Goal: Task Accomplishment & Management: Use online tool/utility

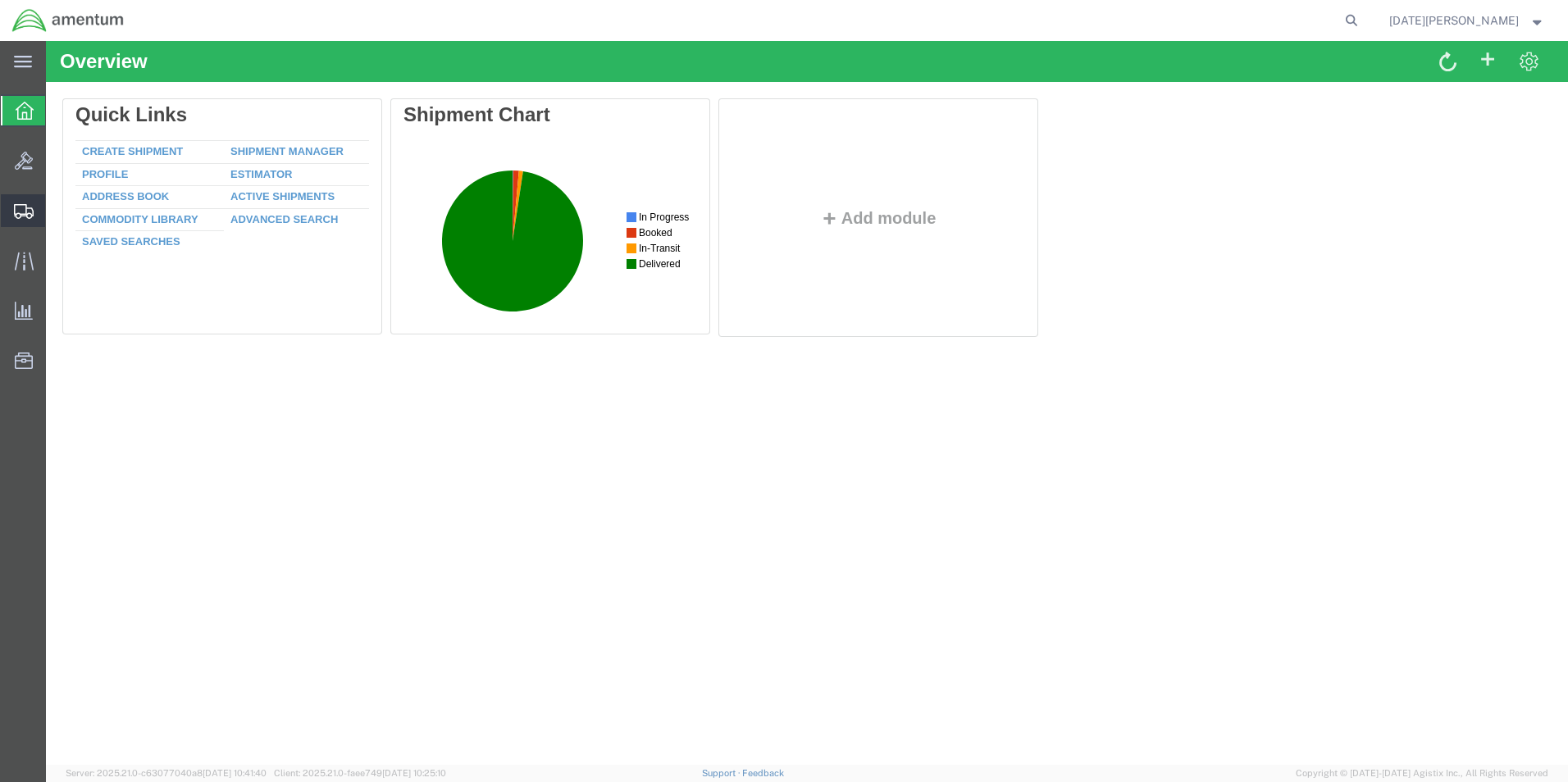
click at [0, 0] on span "Create from Template" at bounding box center [0, 0] width 0 height 0
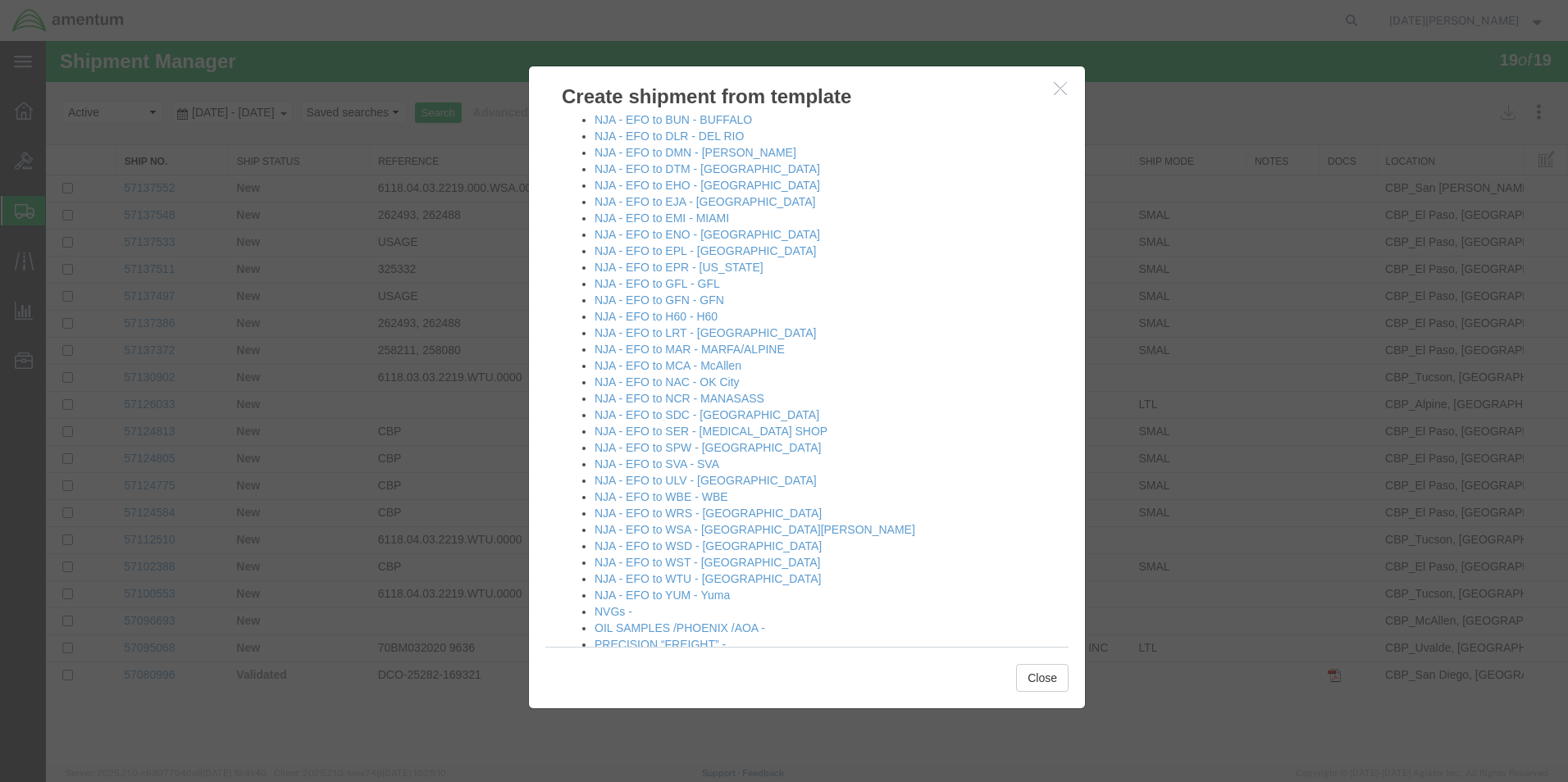
scroll to position [984, 0]
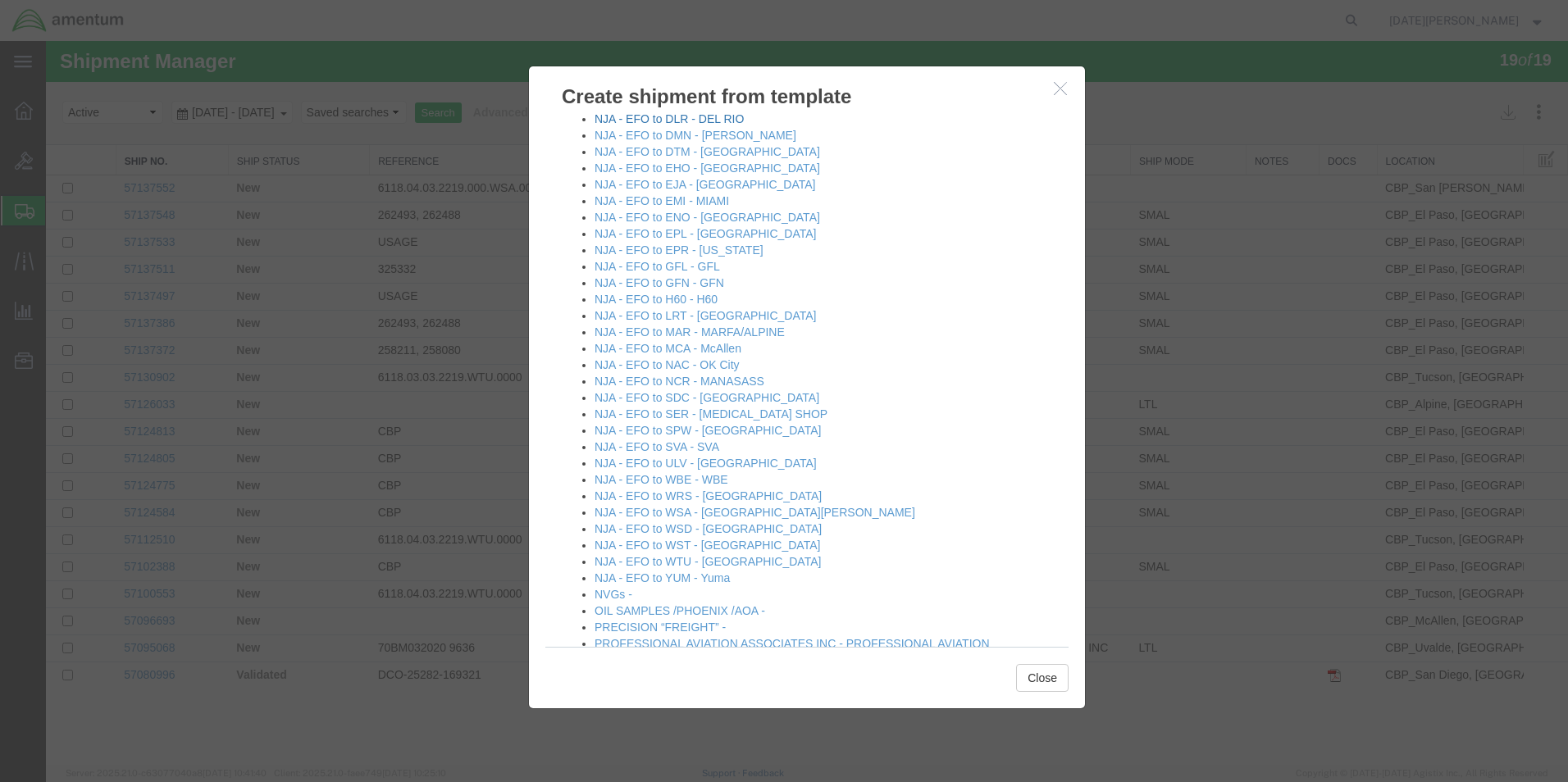
click at [732, 120] on link "NJA - EFO to DLR - DEL RIO" at bounding box center [669, 119] width 150 height 13
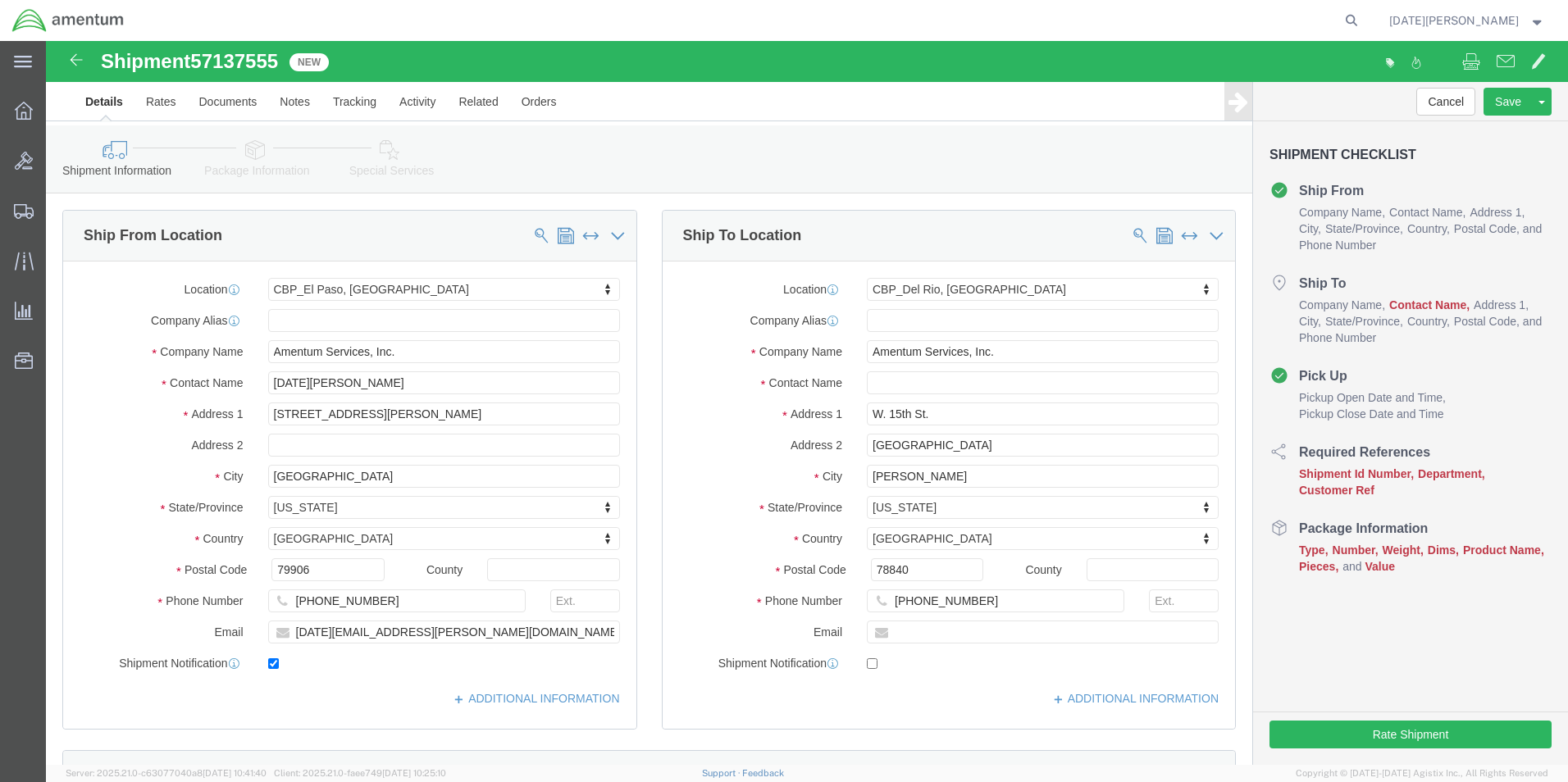
select select "49939"
select select "49937"
click div "Ship To Location Location CBP_Del Rio, TX_DLR My Profile Location 1002-4122-6 1…"
click input "W. 15th St."
type input "[STREET_ADDRESS]"
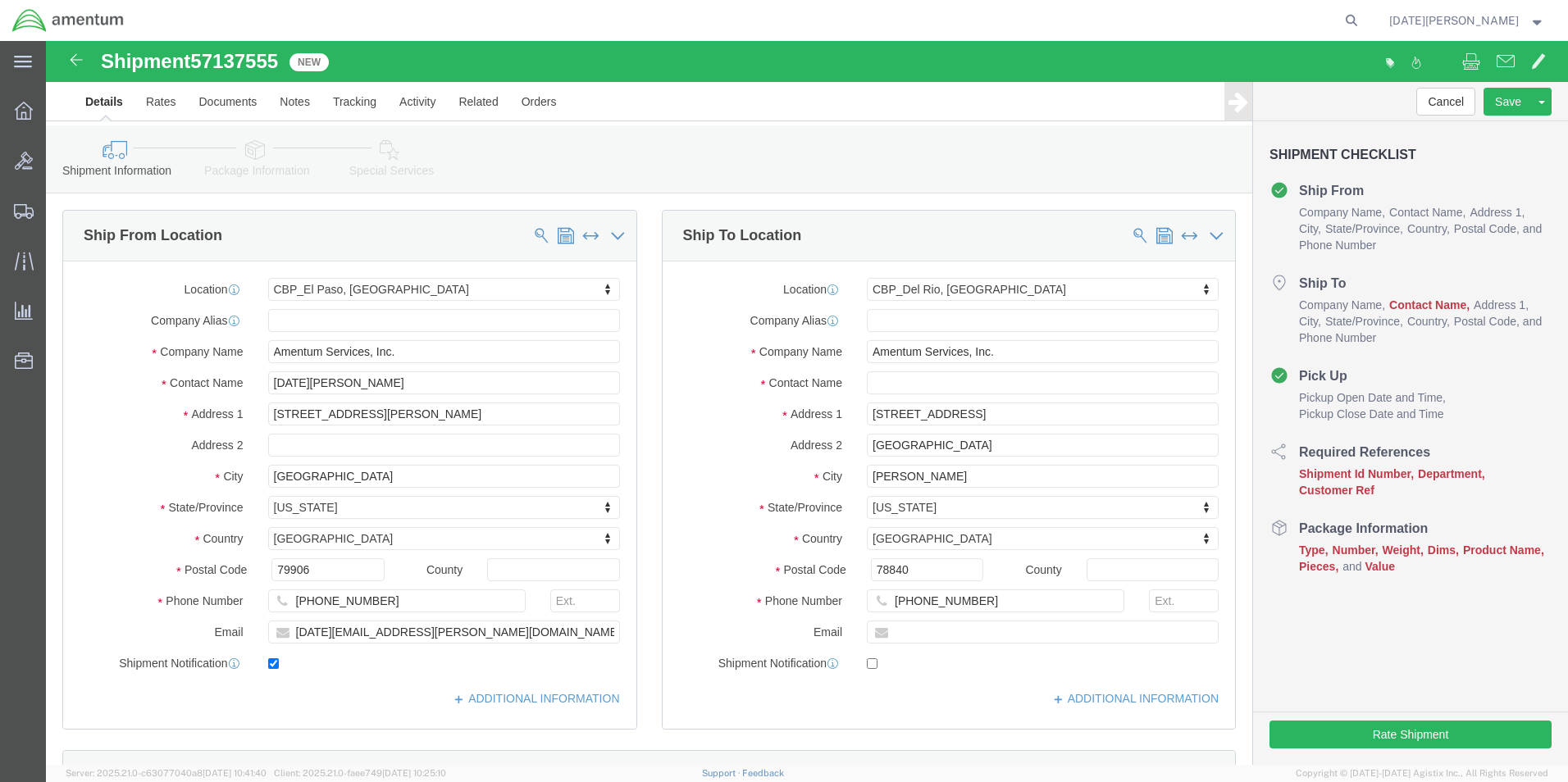
select select
click div "Location CBP_Del Rio, TX_DLR My Profile Location 1002-4122-6 1006-5256-0 1026-8…"
click input "text"
type input "[PERSON_NAME][EMAIL_ADDRESS][PERSON_NAME][DOMAIN_NAME]"
checkbox input "true"
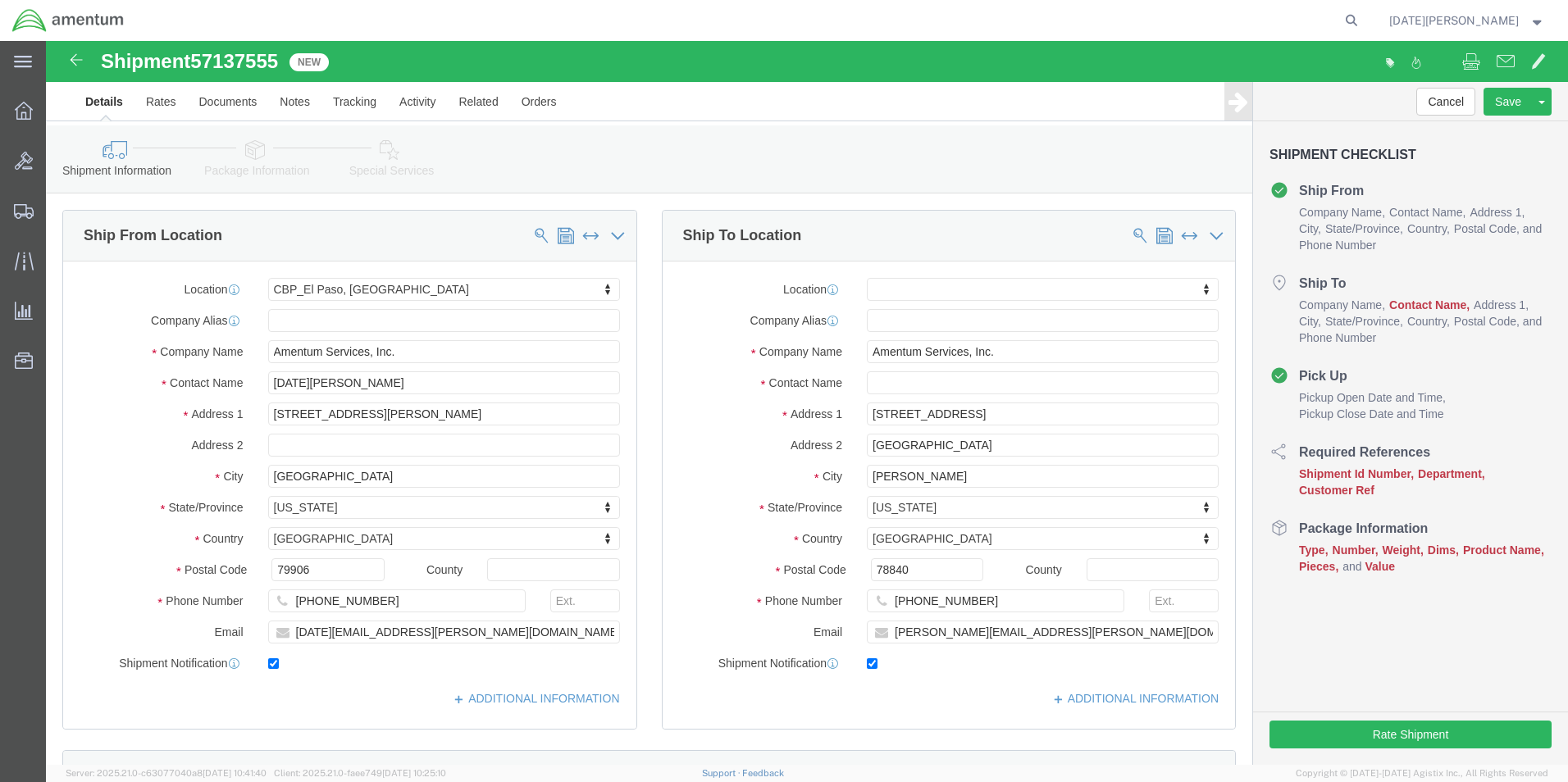
click div "ADDITIONAL INFORMATION"
click link "Save As Template"
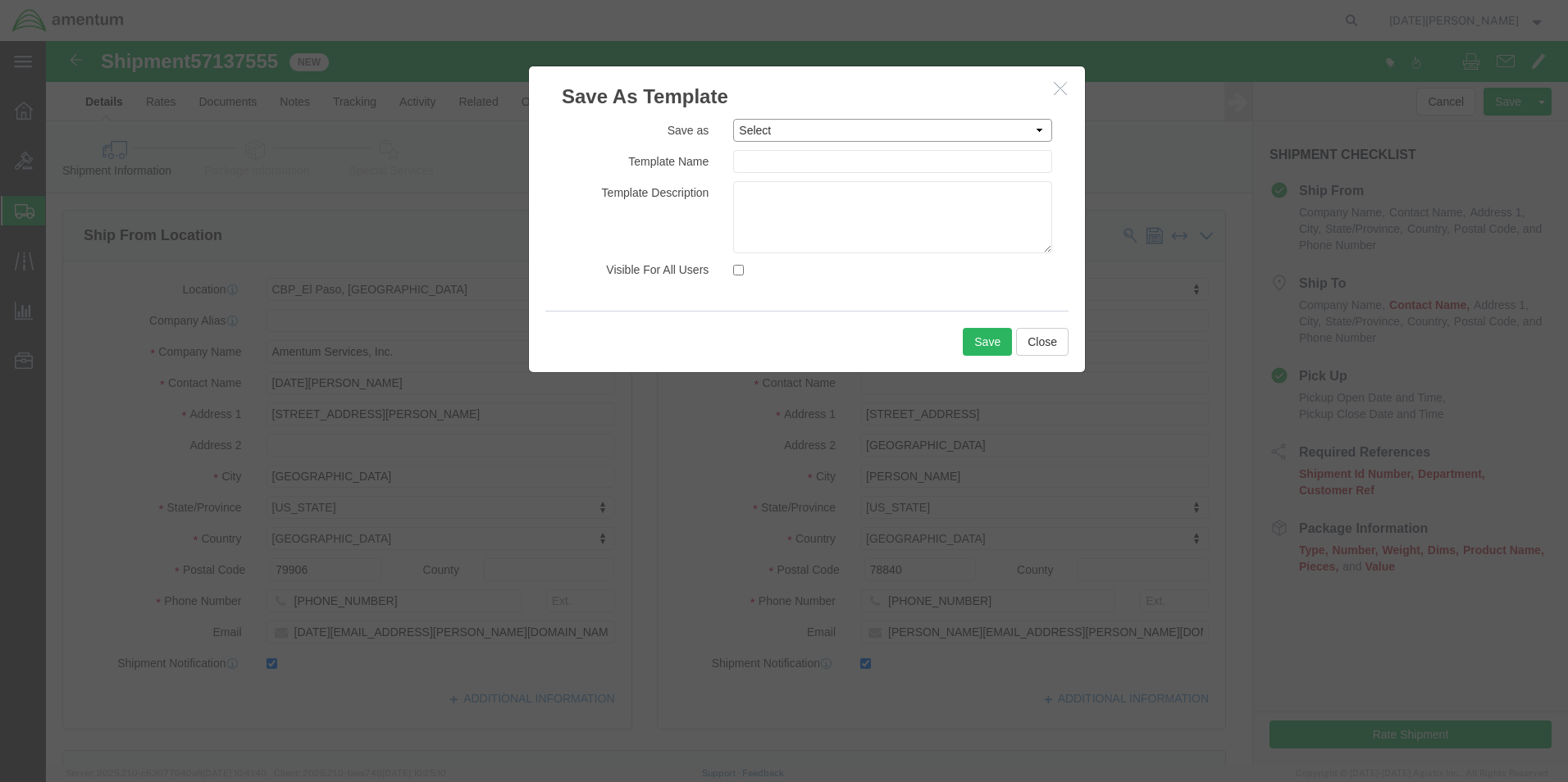
click select "Select #SAC TO BROWN FOR BOXES 1VISION 340 AVATION SERVICES LLC AC1-25LP AERO A…"
select select "32727"
click select "Select #SAC TO BROWN FOR BOXES 1VISION 340 AVATION SERVICES LLC AC1-25LP AERO A…"
type input "NJA - EFO to DLR"
click button "Save"
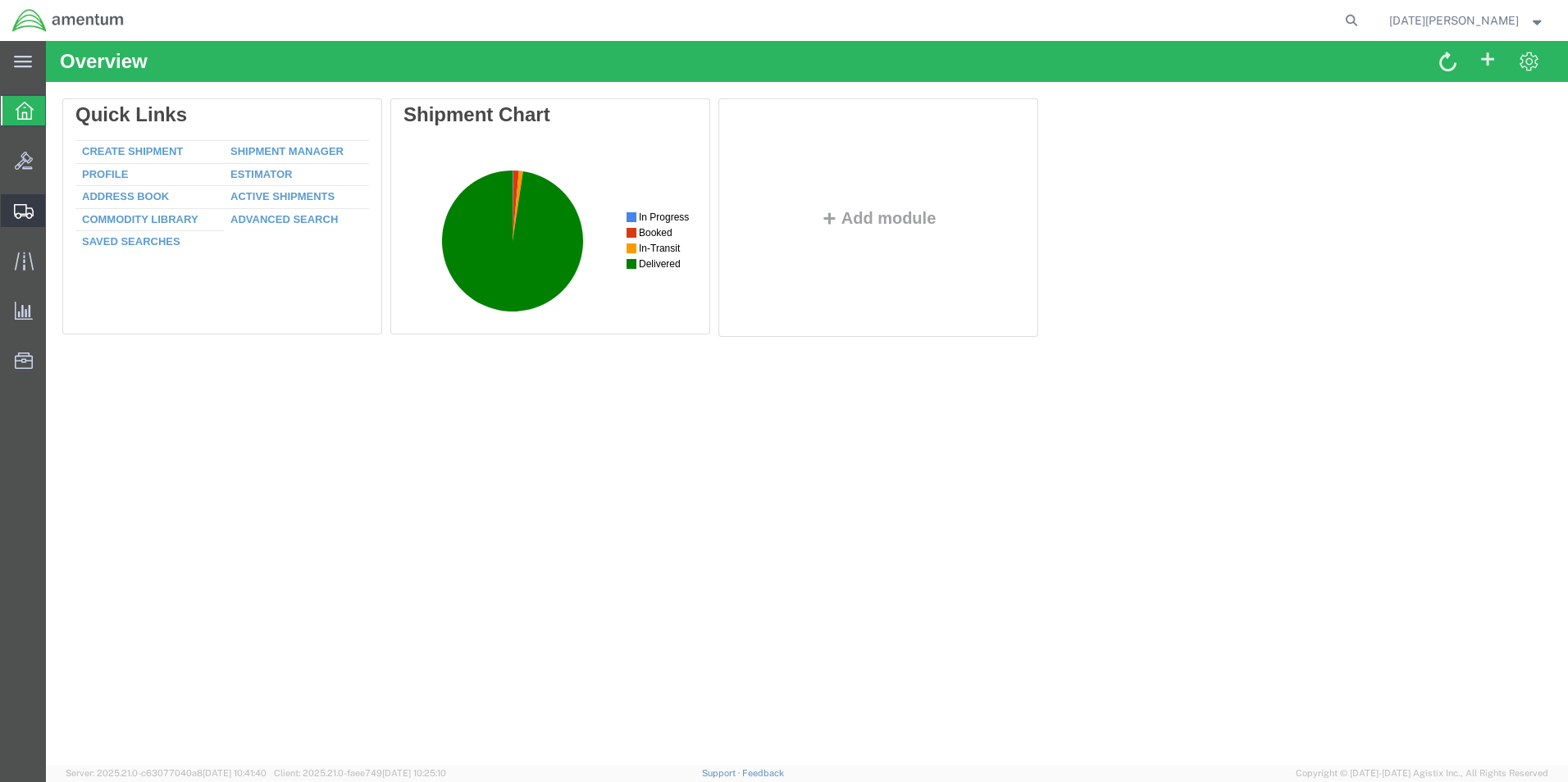
click at [0, 0] on span "Create from Template" at bounding box center [0, 0] width 0 height 0
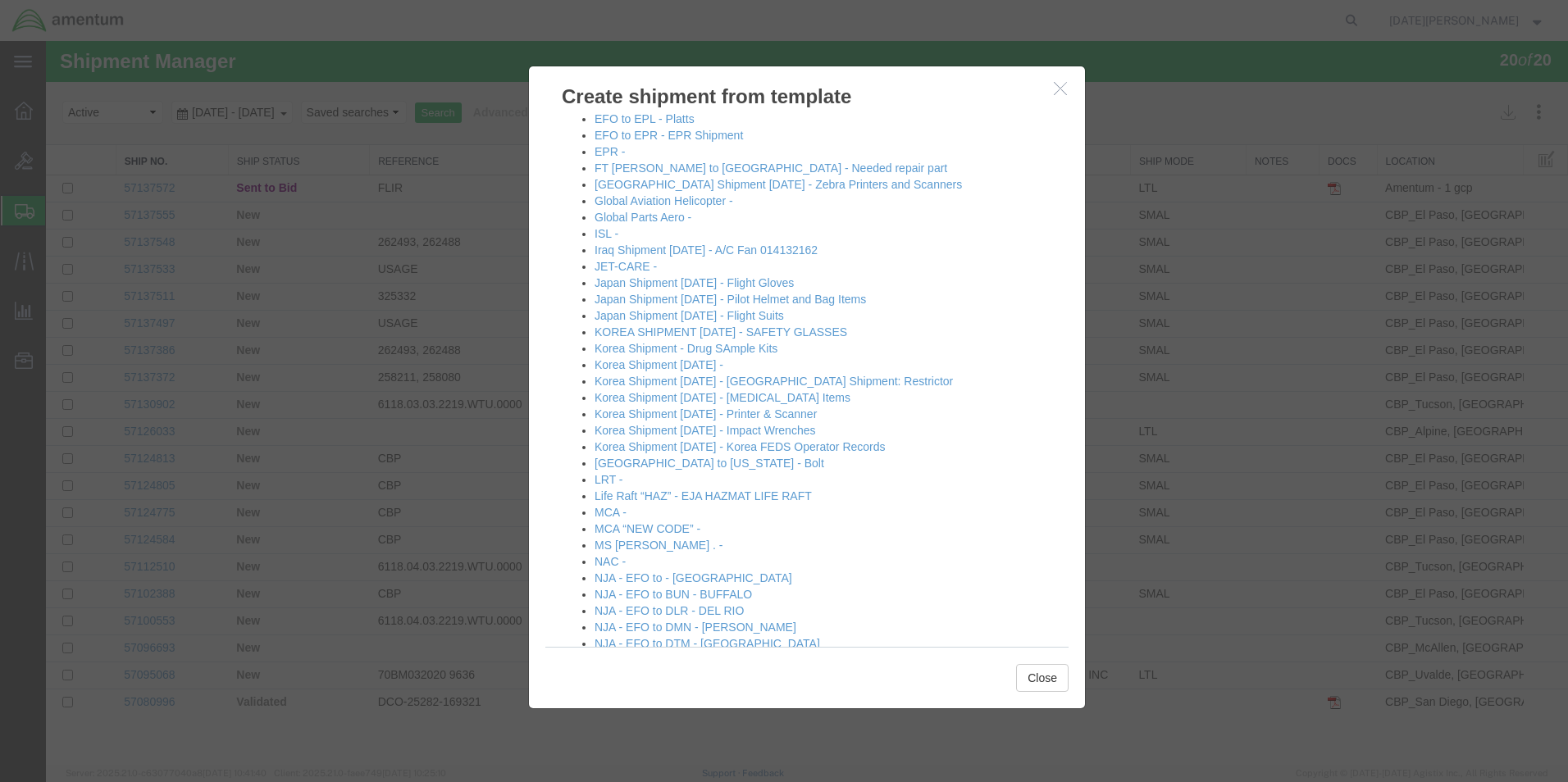
scroll to position [902, 0]
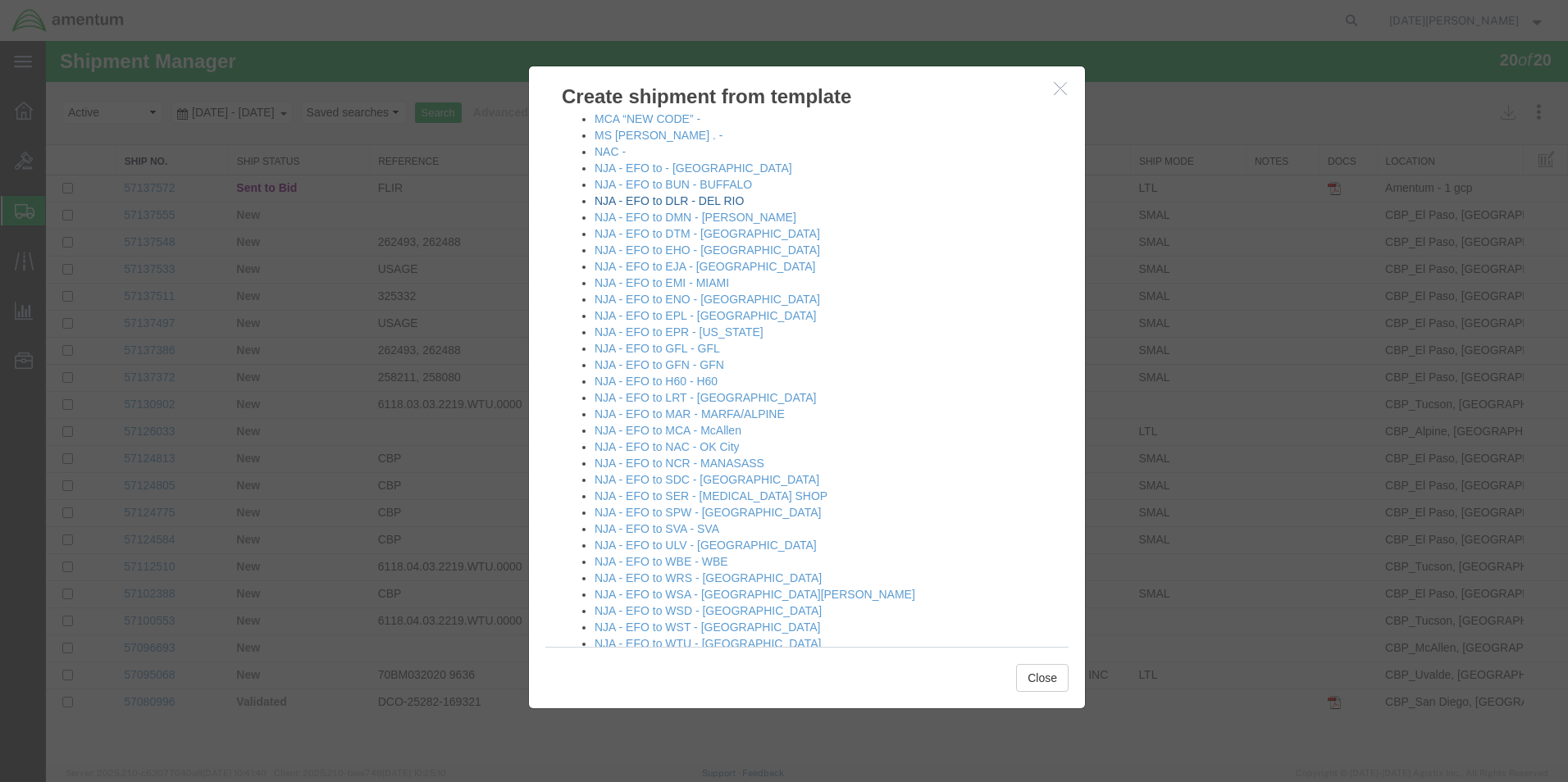
click at [709, 201] on link "NJA - EFO to DLR - DEL RIO" at bounding box center [669, 201] width 150 height 13
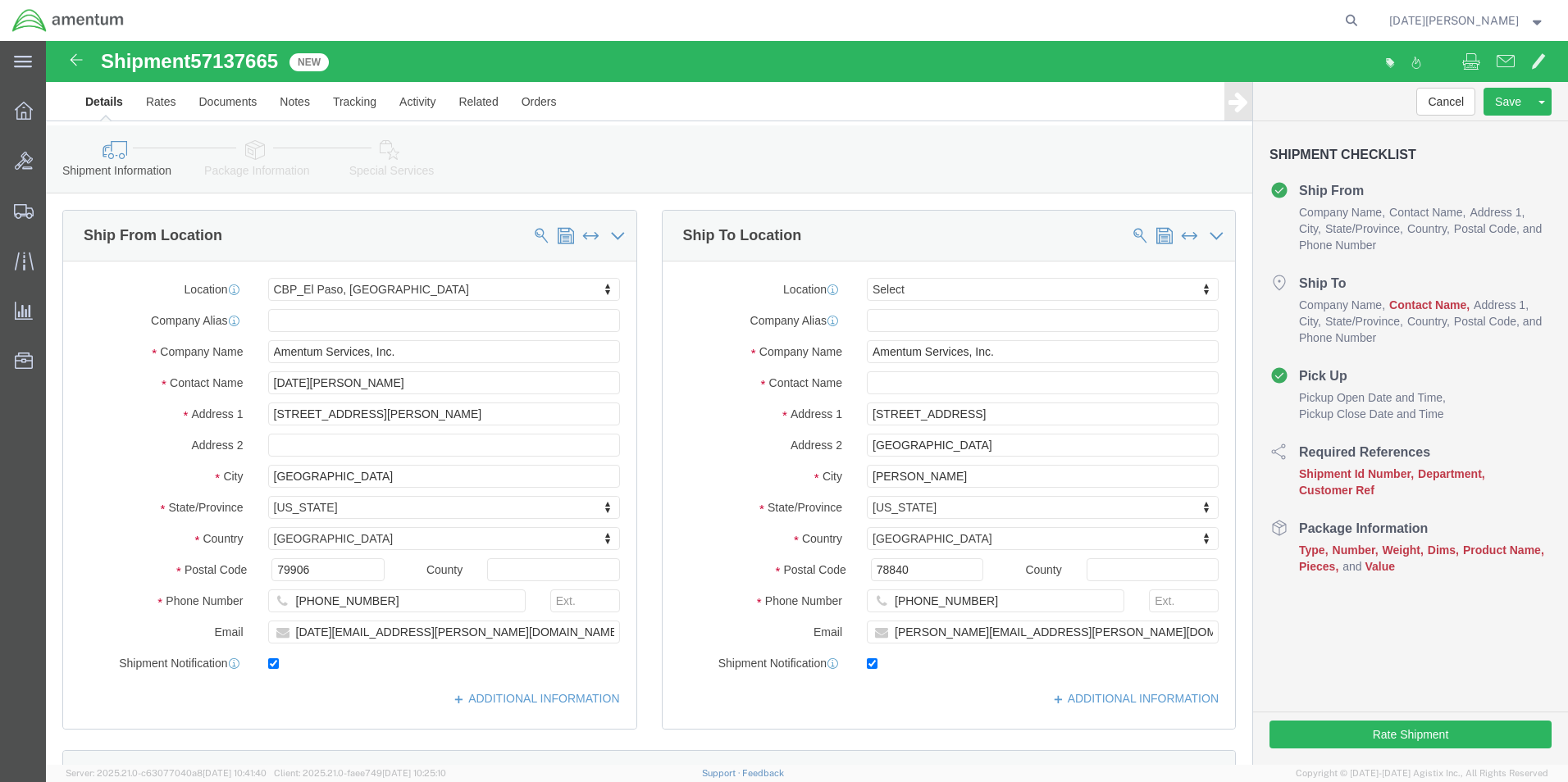
select select "49939"
select select
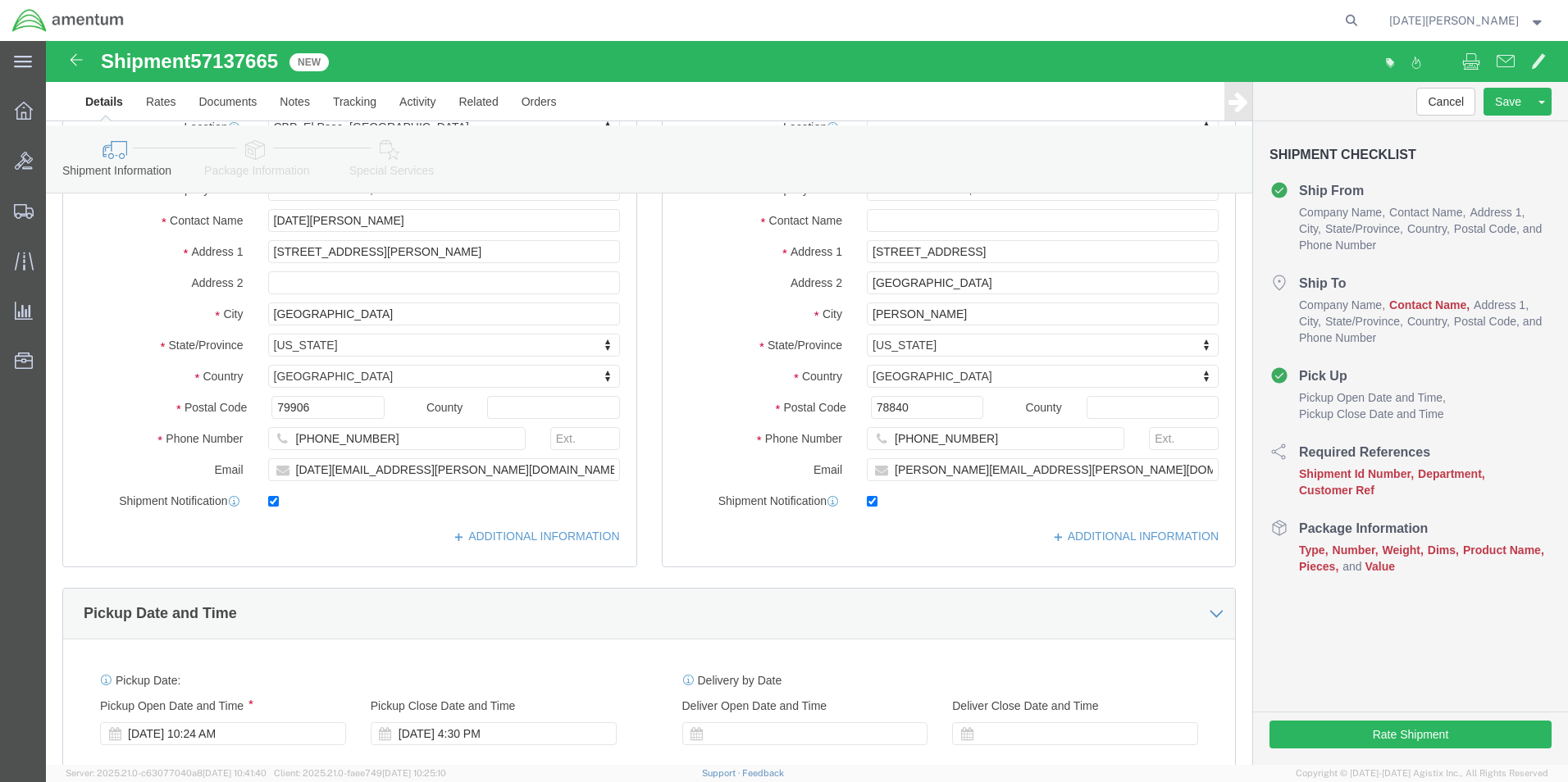
scroll to position [164, 0]
drag, startPoint x: 1070, startPoint y: 428, endPoint x: 828, endPoint y: 442, distance: 242.4
click div "Location My Profile Location [PHONE_NUMBER] [PHONE_NUMBER] [PHONE_NUMBER] [PHON…"
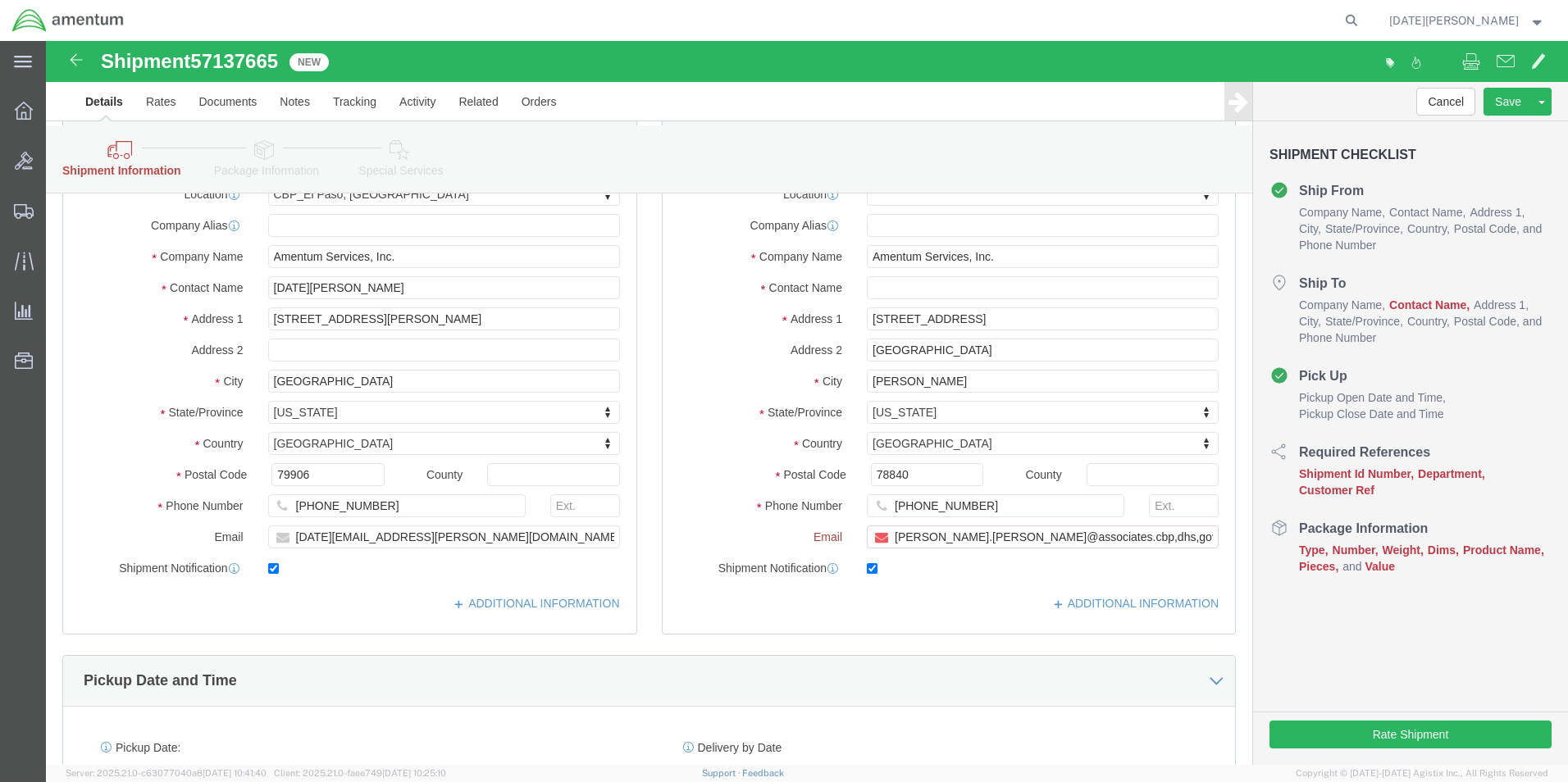
scroll to position [233, 0]
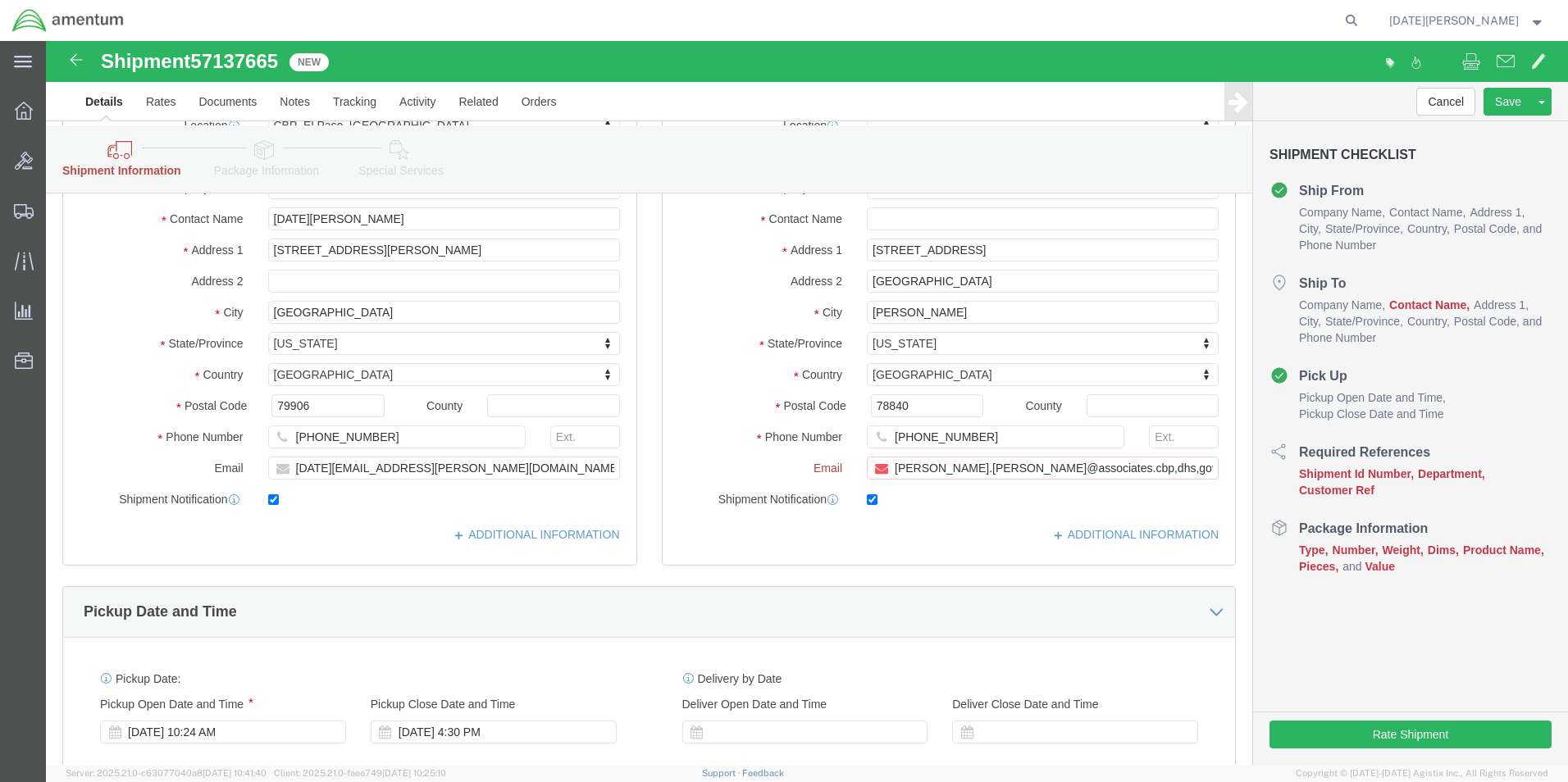
click div "ADDITIONAL INFORMATION"
click input "[PERSON_NAME].[PERSON_NAME]@associates.cbp,dhs,gov"
type input "[PERSON_NAME][EMAIL_ADDRESS][PERSON_NAME][DOMAIN_NAME]"
click div "Location My Profile Location [PHONE_NUMBER] [PHONE_NUMBER] [PHONE_NUMBER] [PHON…"
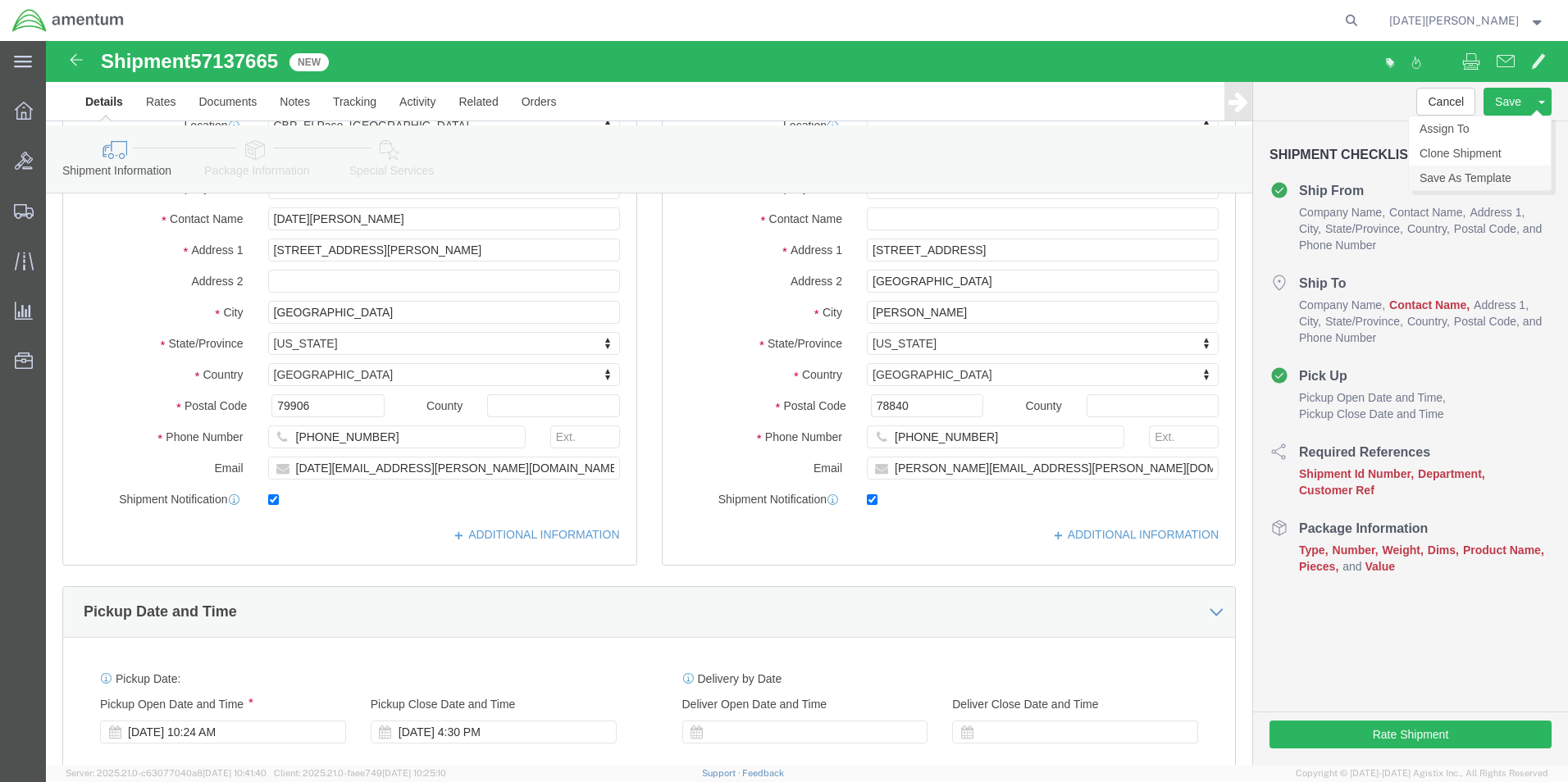
click link "Save As Template"
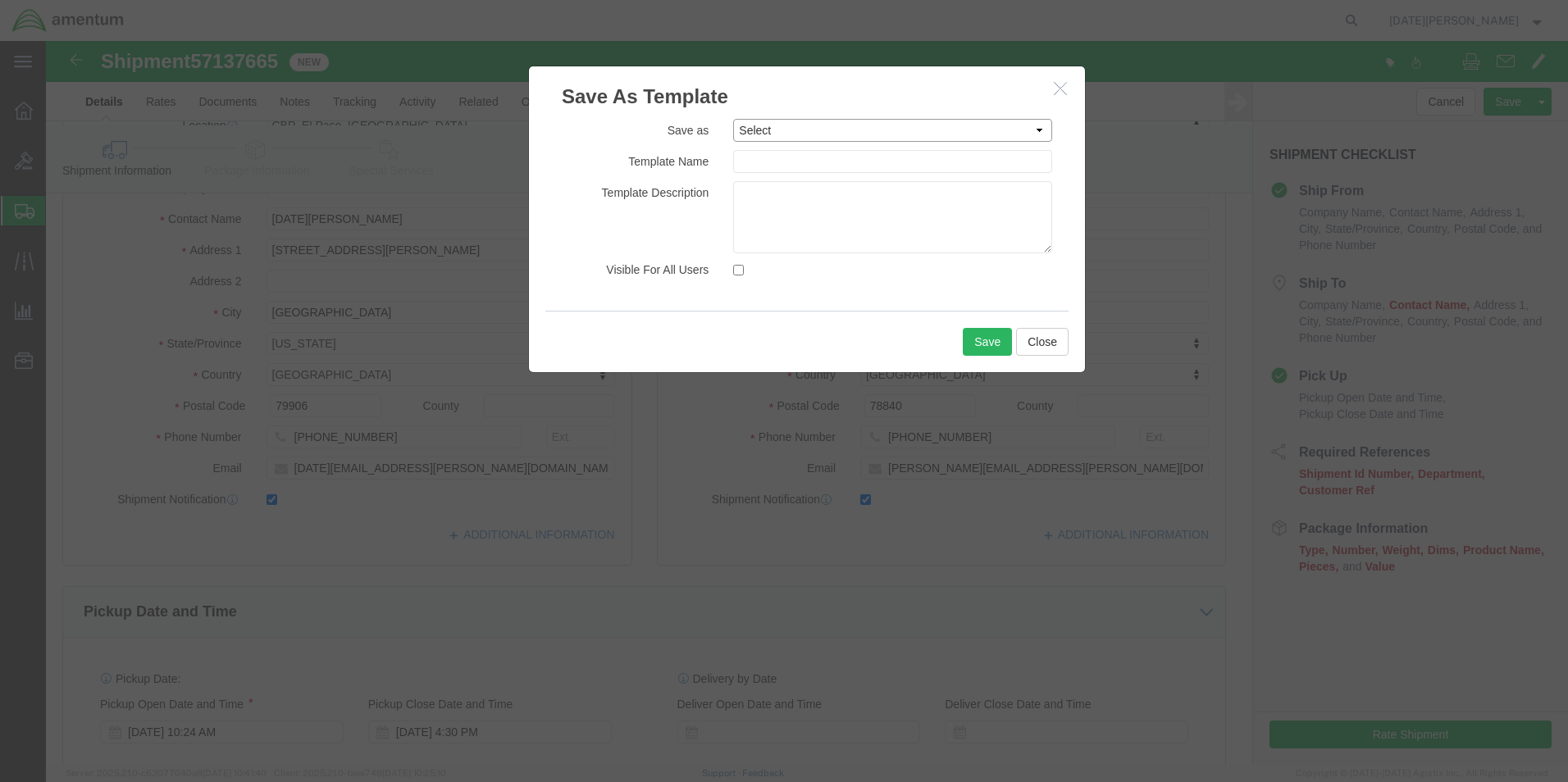
click select "Select #SAC TO BROWN FOR BOXES 1VISION 340 AVATION SERVICES LLC AC1-25LP AERO A…"
select select "32727"
click select "Select #SAC TO BROWN FOR BOXES 1VISION 340 AVATION SERVICES LLC AC1-25LP AERO A…"
type input "NJA - EFO to DLR"
click button "Save"
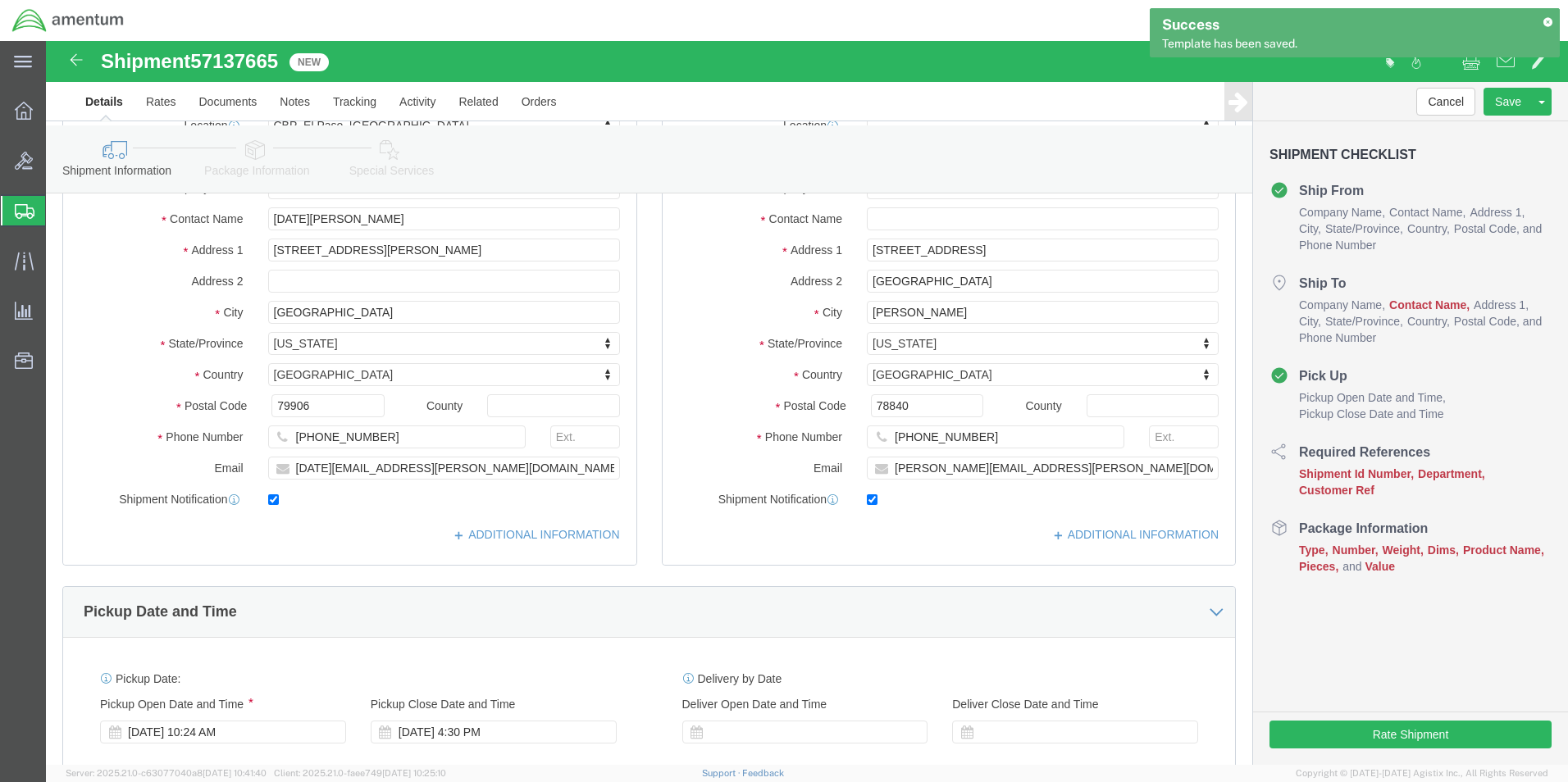
click div "Ship To Location Location My Profile Location [PHONE_NUMBER] [PHONE_NUMBER] [PH…"
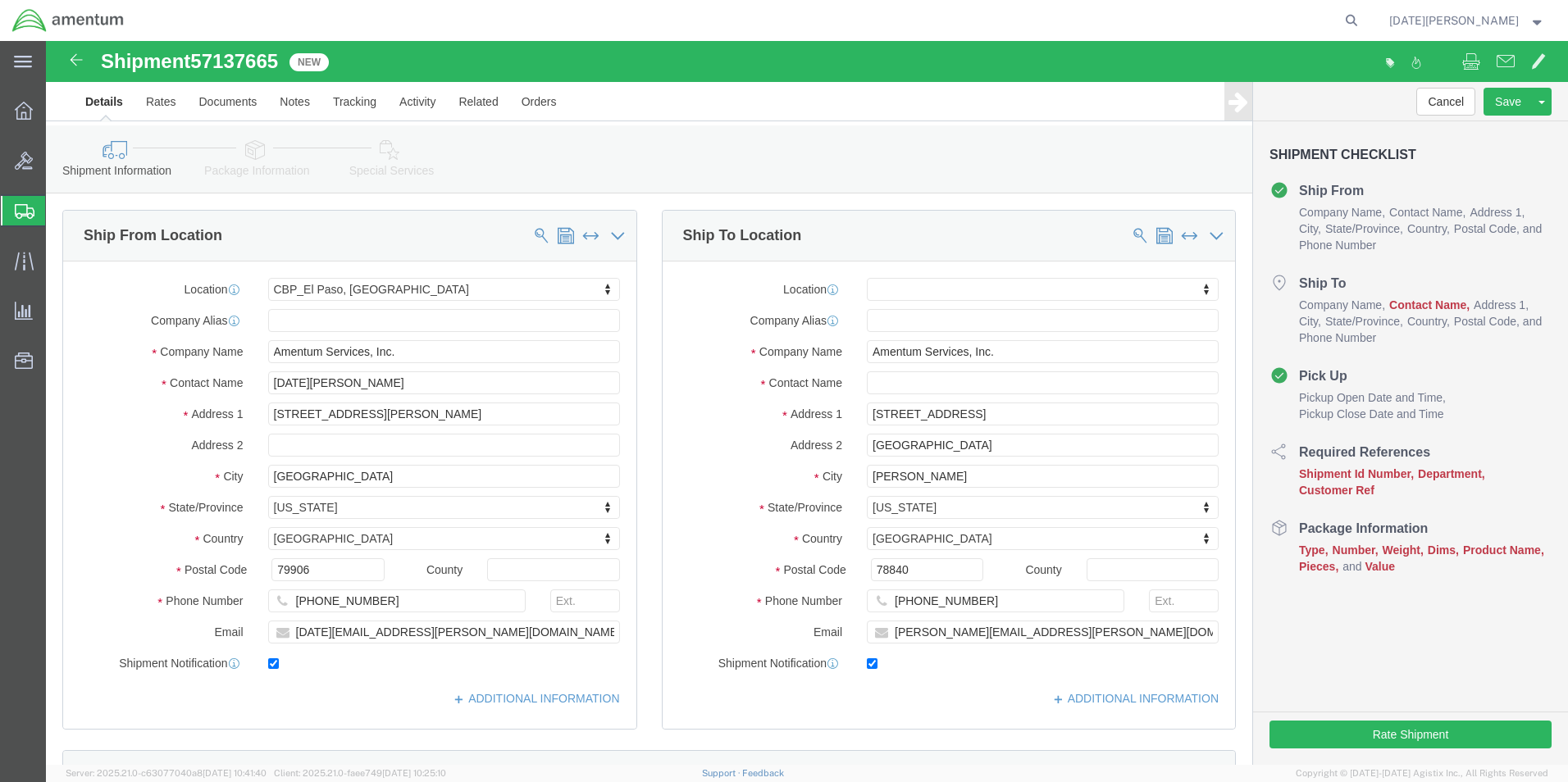
click div "Cancel Save Assign To Clone Shipment Save As Template"
click at [1540, 17] on strong "button" at bounding box center [1537, 20] width 15 height 6
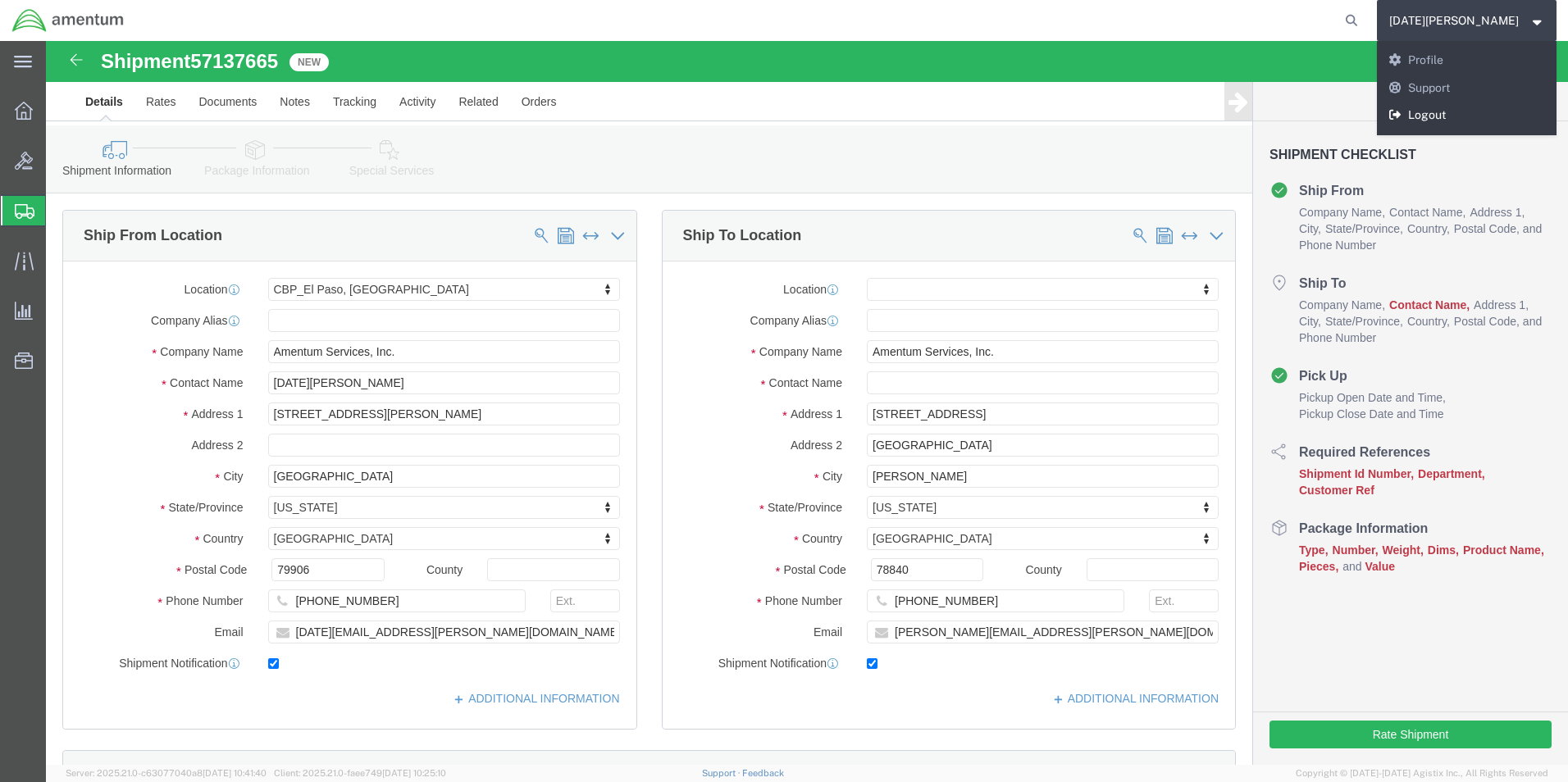
click at [1504, 110] on link "Logout" at bounding box center [1467, 116] width 180 height 28
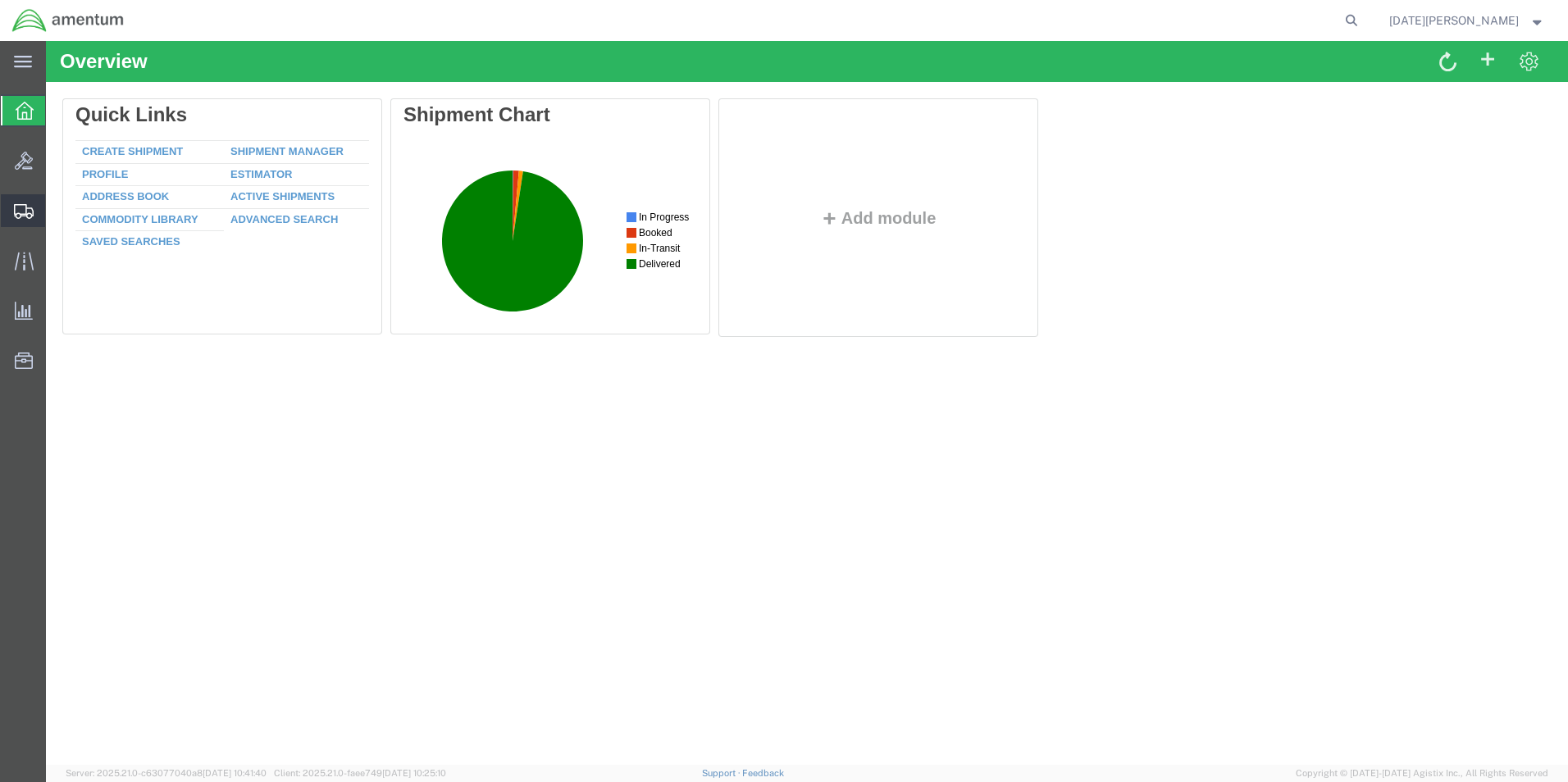
click at [0, 0] on span "Create from Template" at bounding box center [0, 0] width 0 height 0
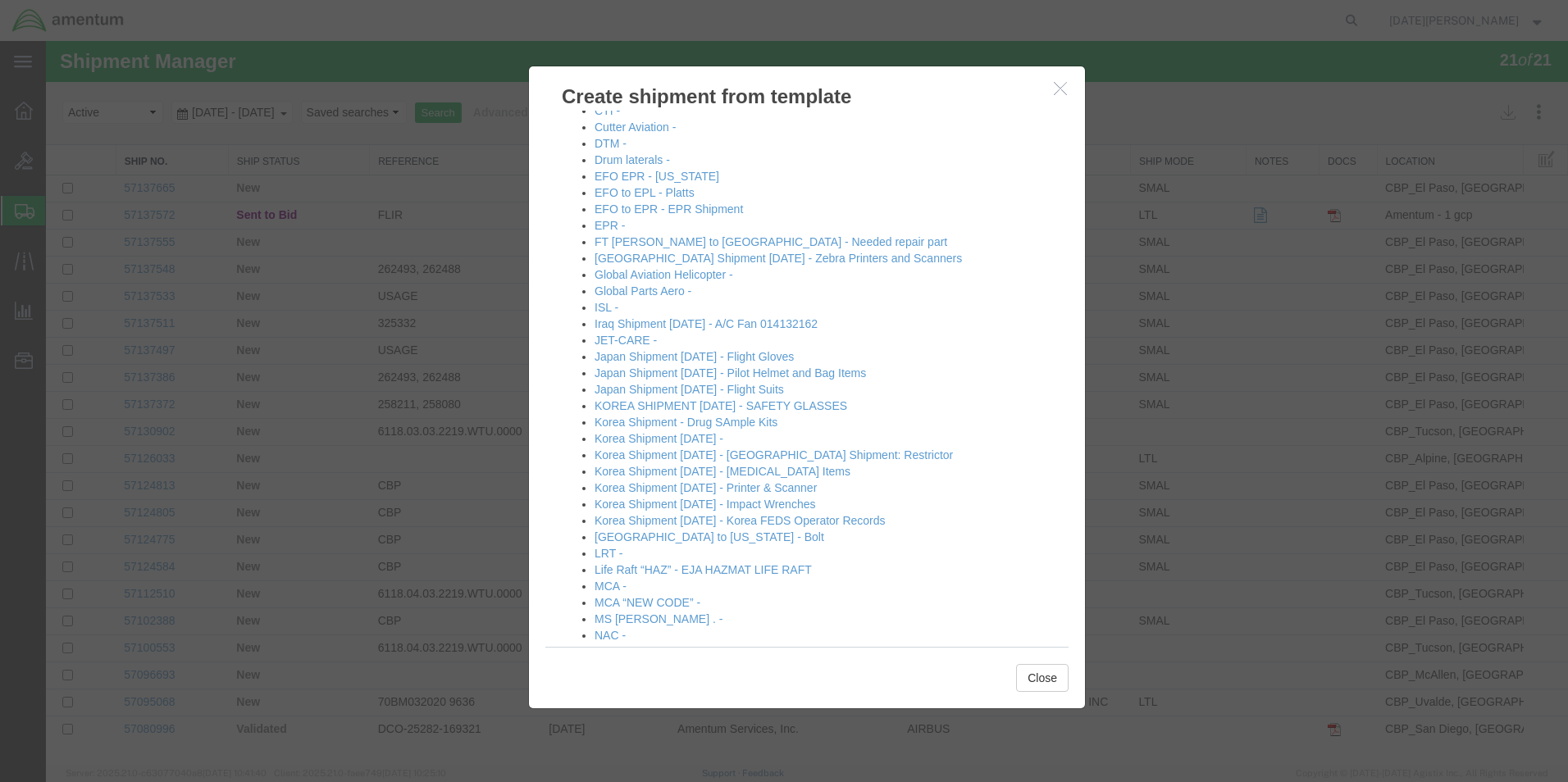
scroll to position [738, 0]
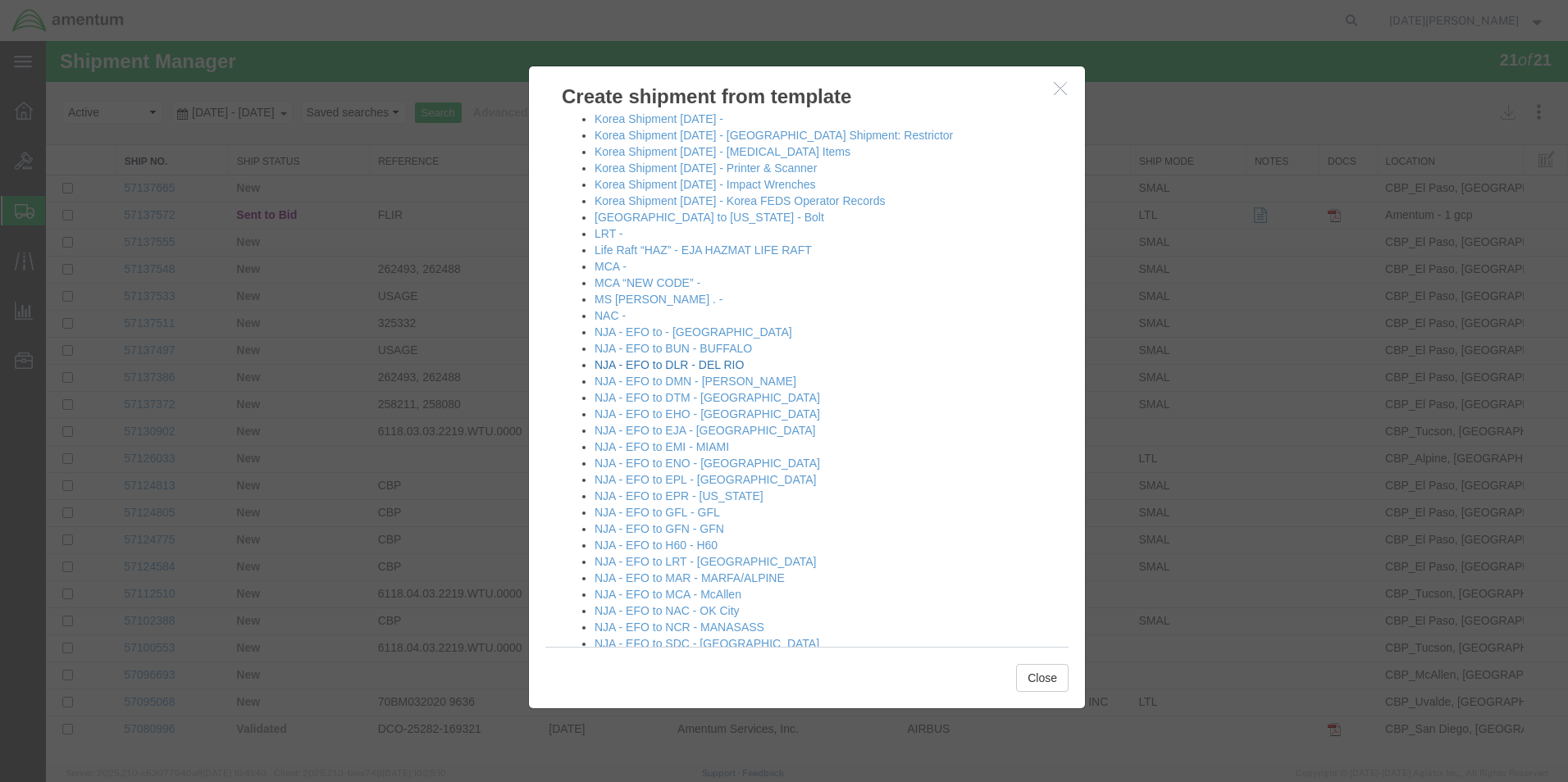
click at [715, 363] on link "NJA - EFO to DLR - DEL RIO" at bounding box center [669, 365] width 150 height 13
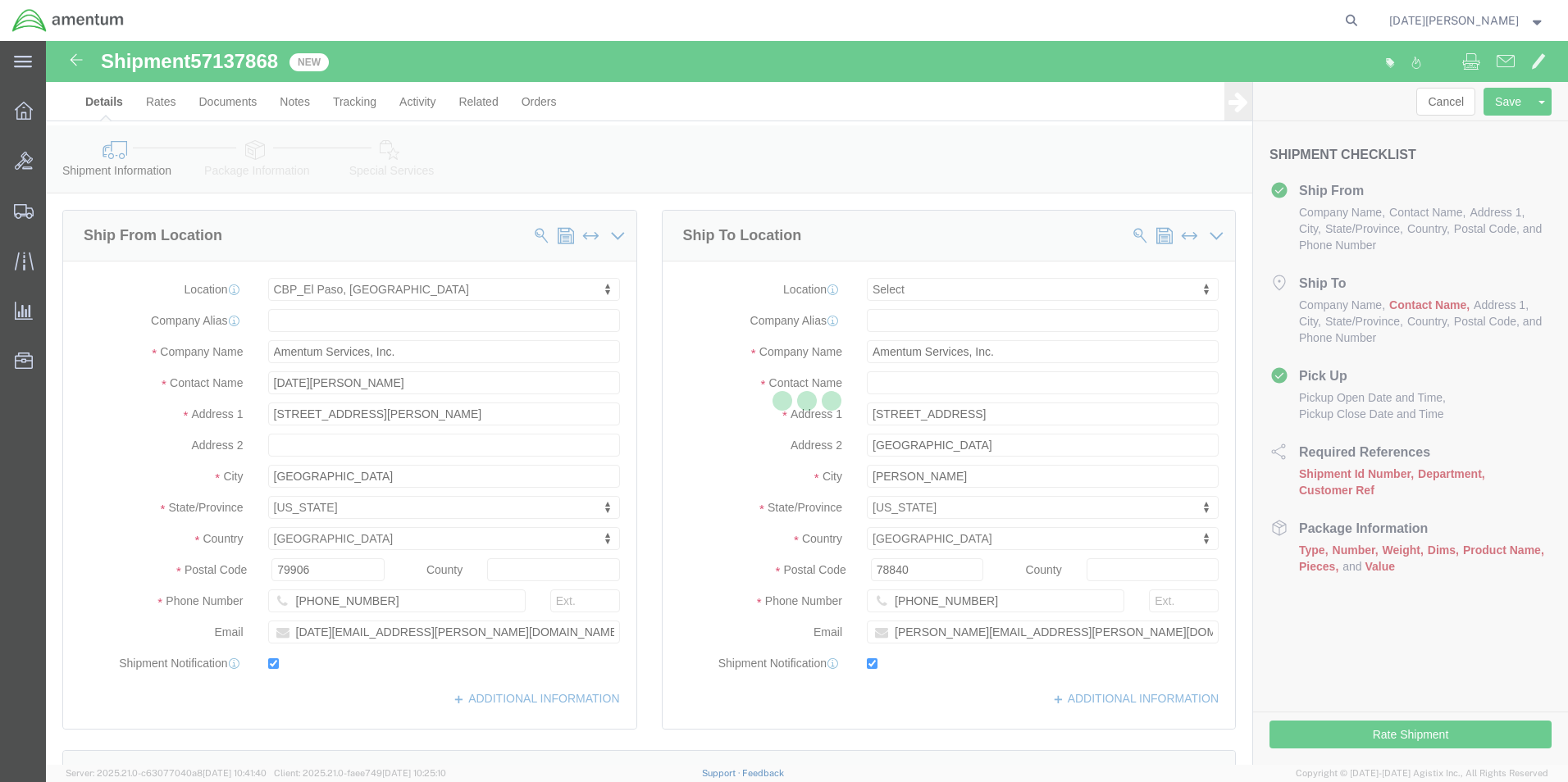
select select "49939"
select select
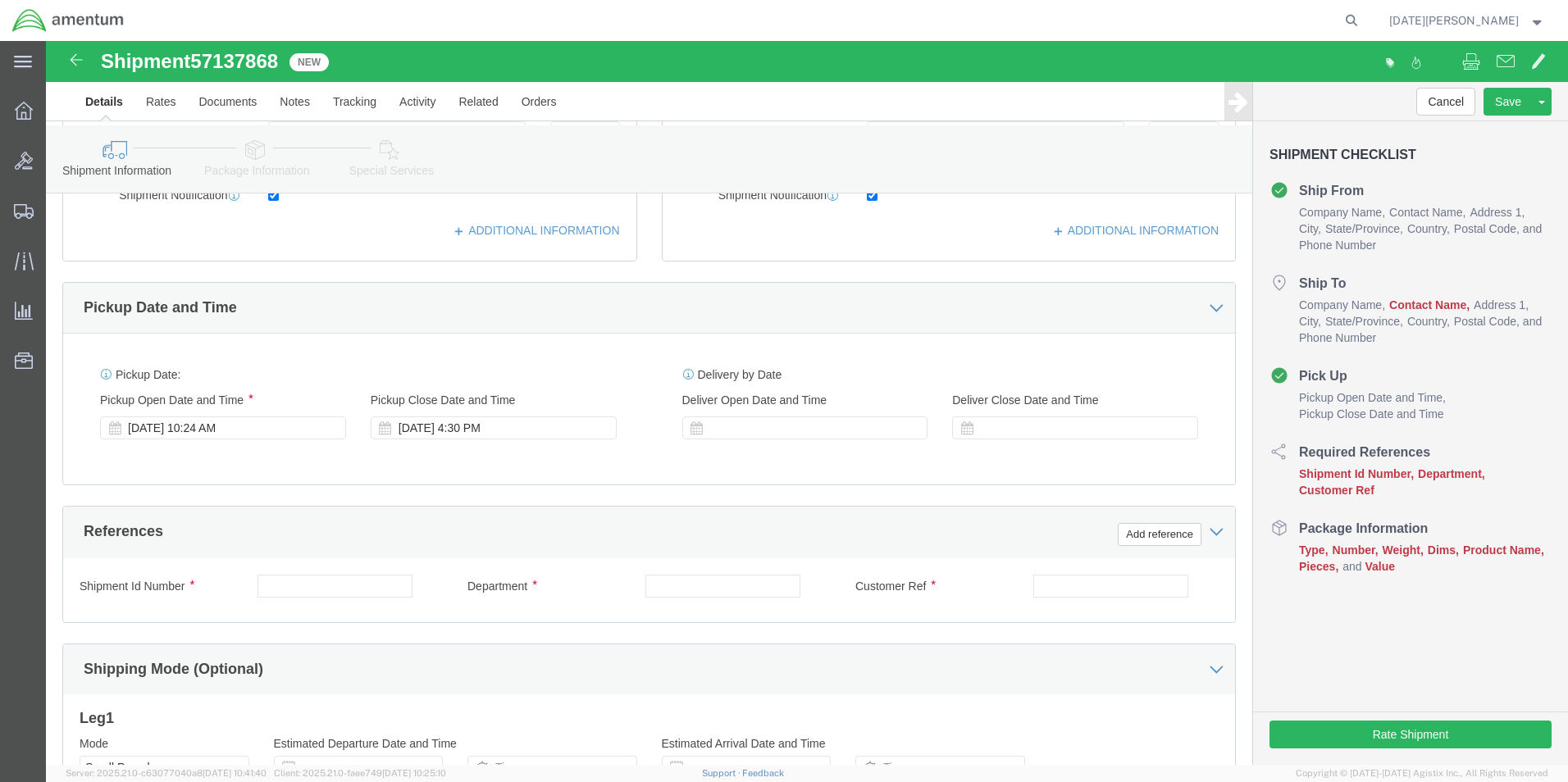
scroll to position [688, 0]
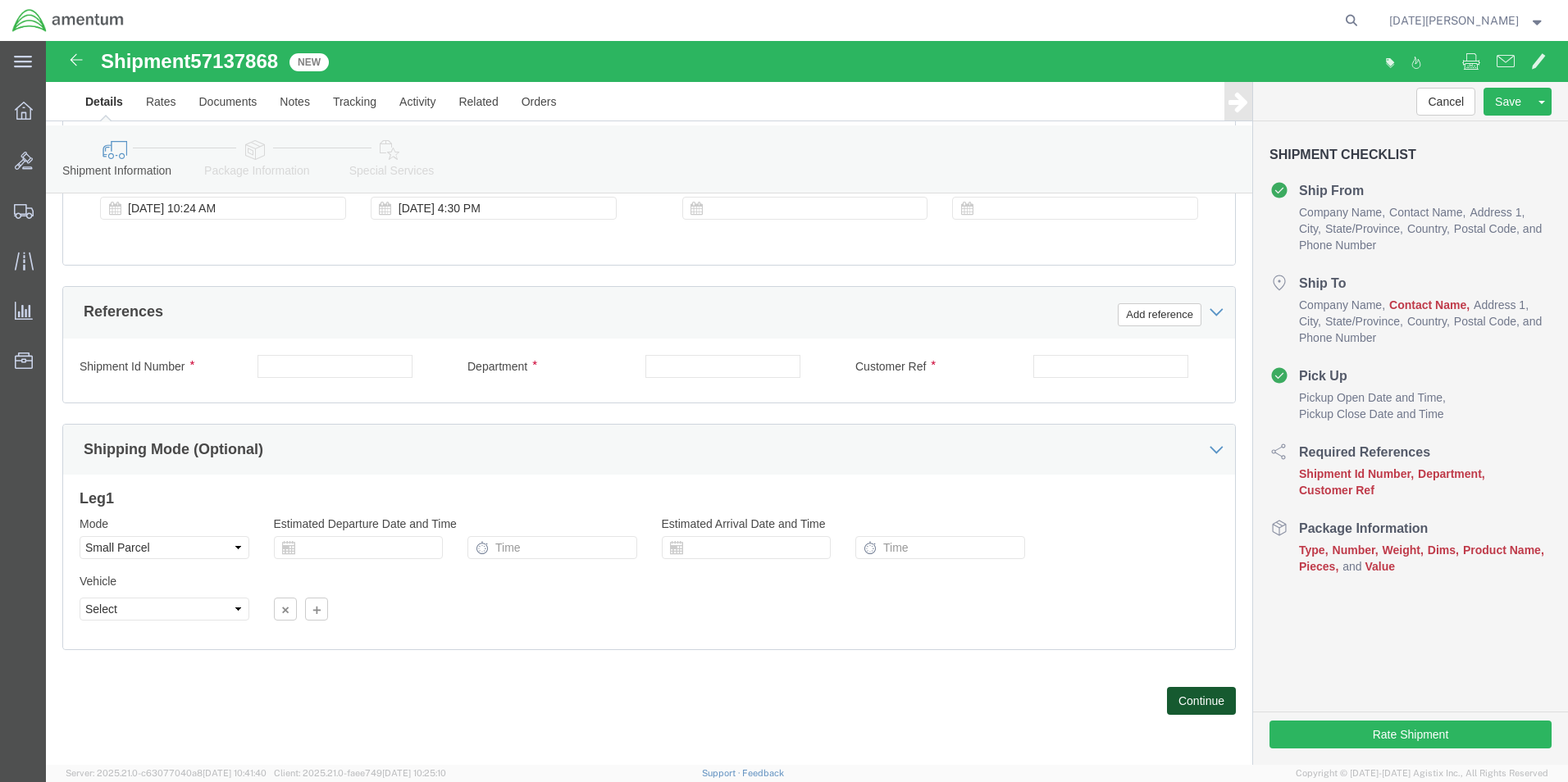
click button "Continue"
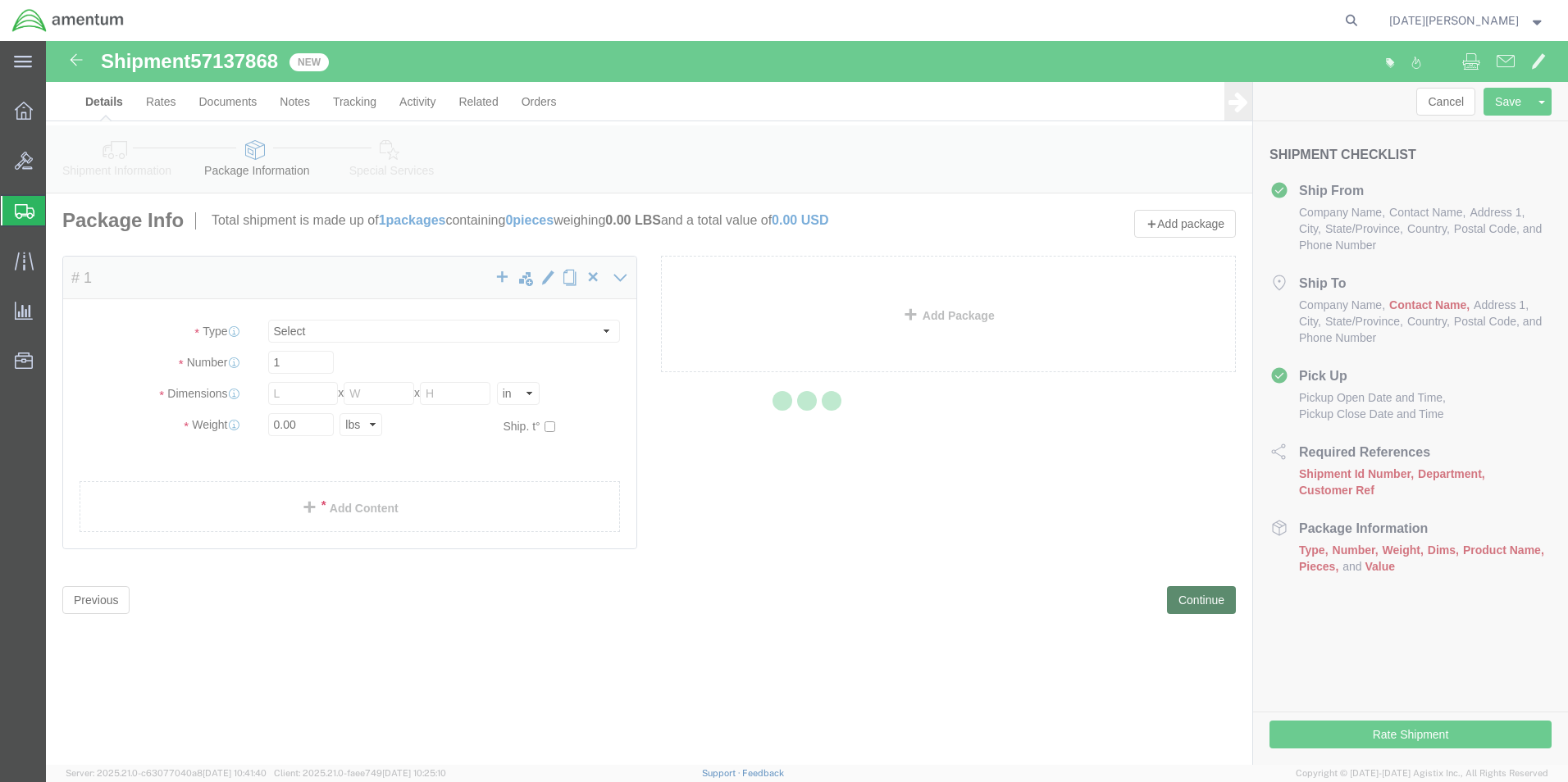
select select "YRPK"
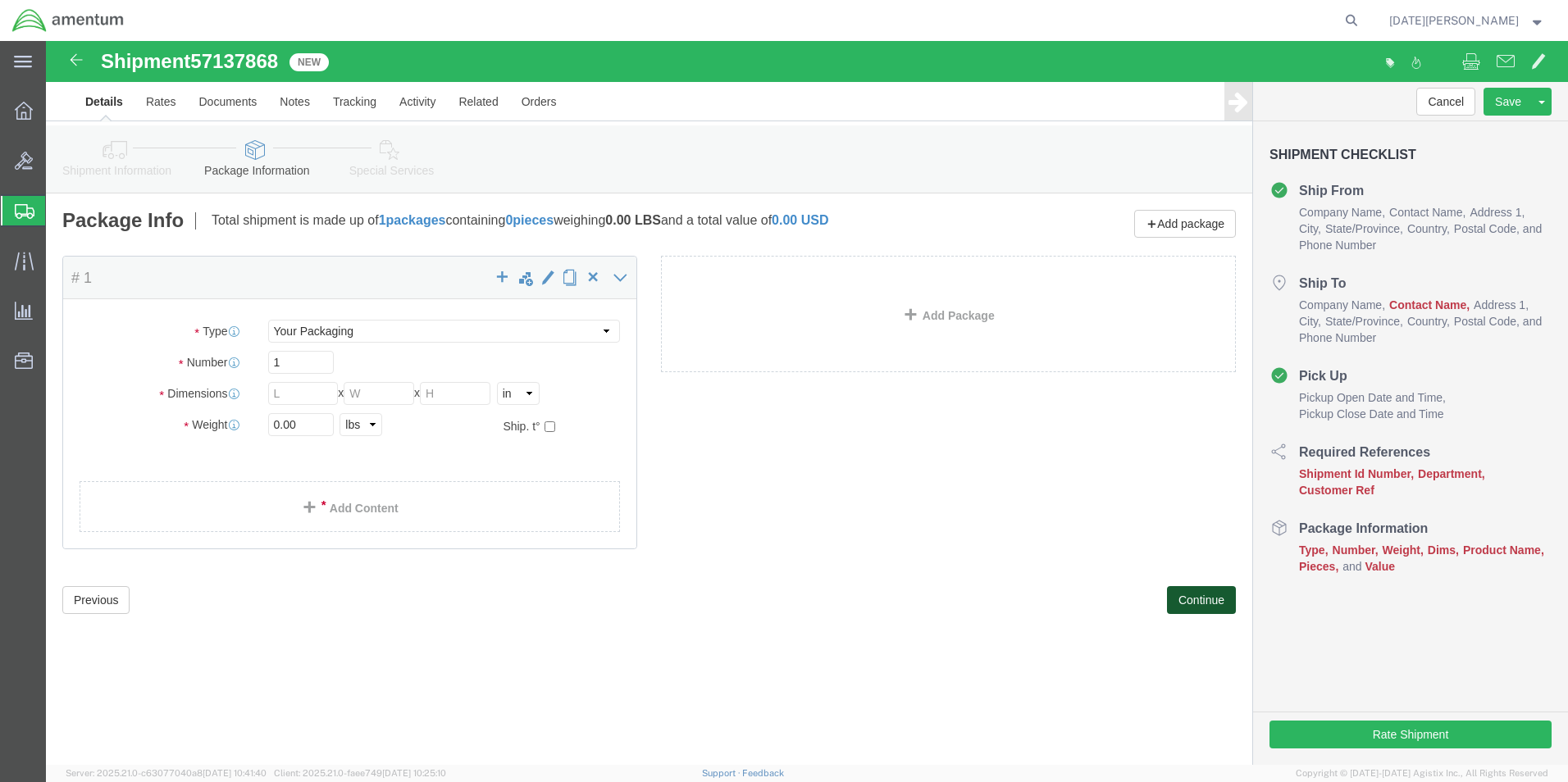
click button "Continue"
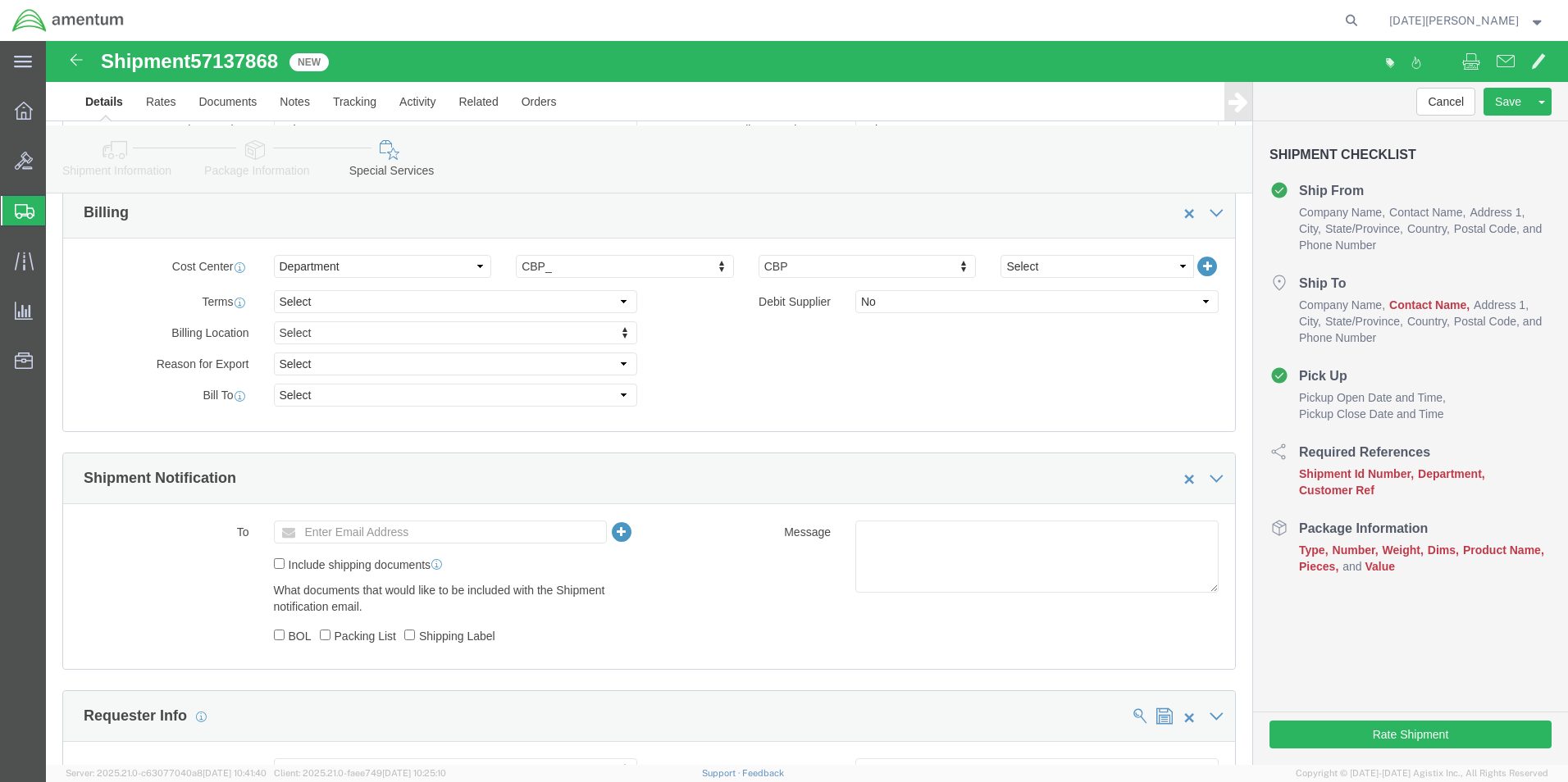
scroll to position [738, 0]
click ul "Enter Email Address"
type input "v"
type input "Enter Email Address"
click icon
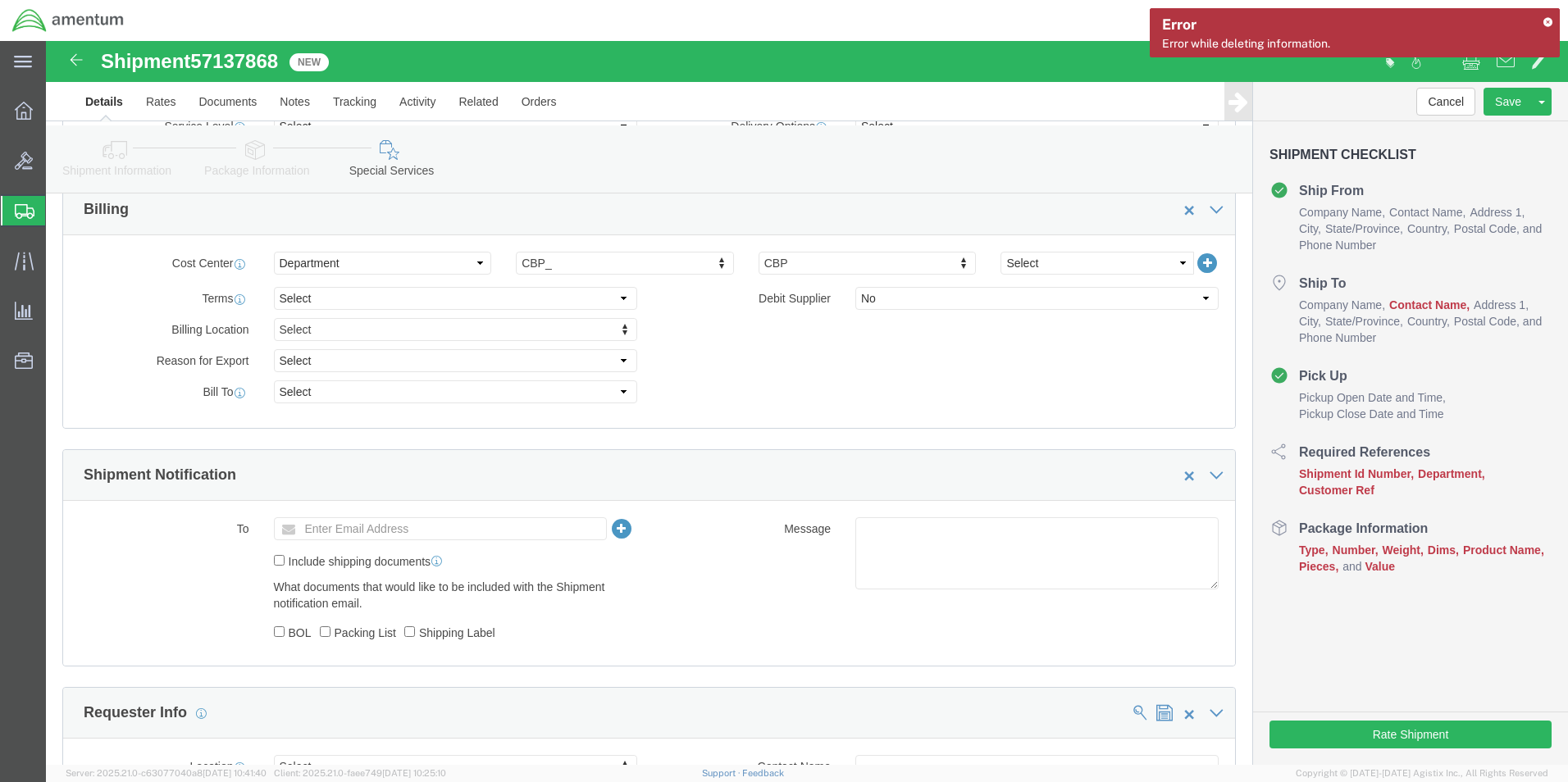
click at [1548, 23] on icon at bounding box center [1547, 21] width 12 height 9
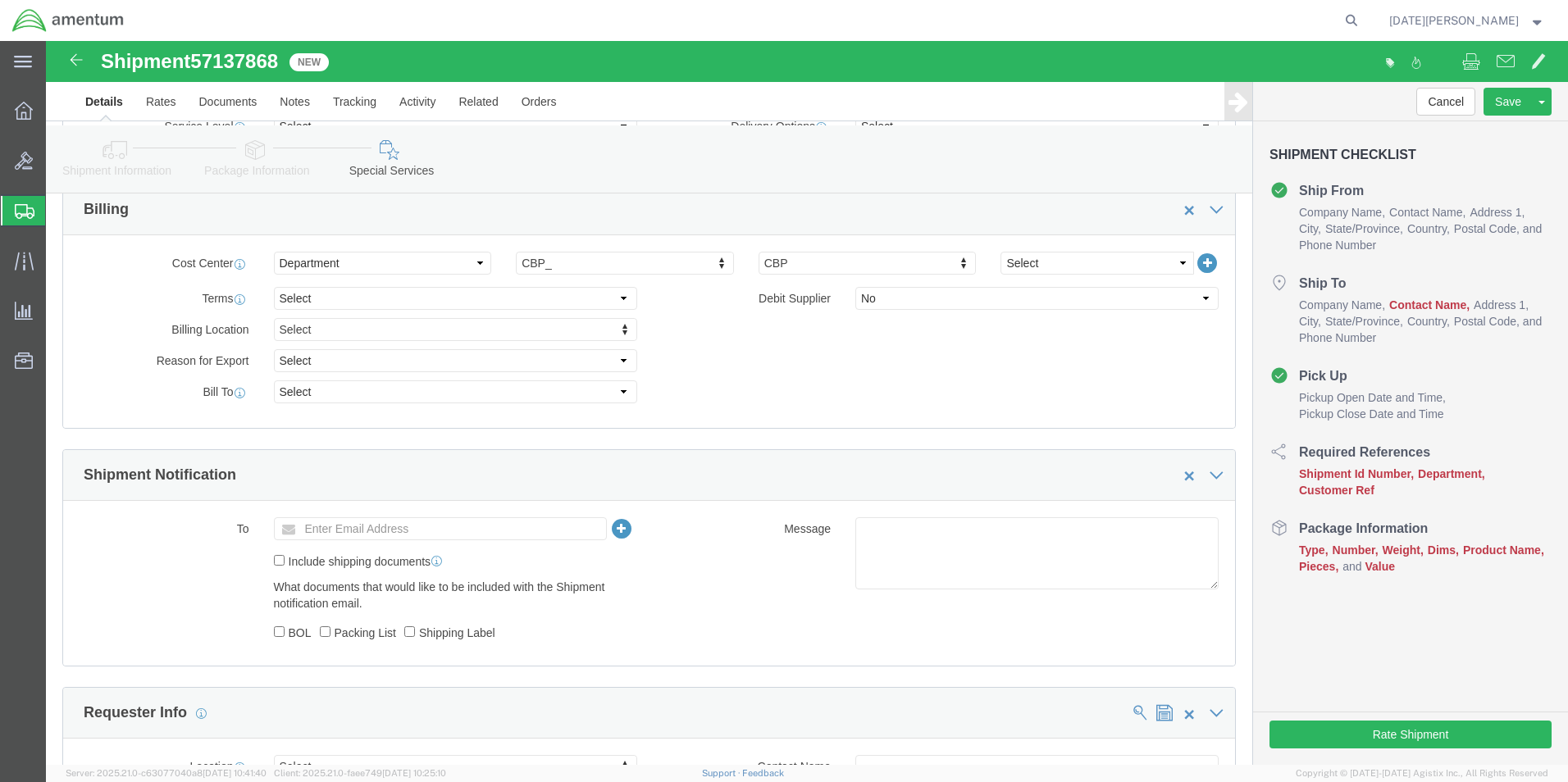
click div "Billing Location Select Select My Profile Location 1002-4122-6 1006-5256-0 1026…"
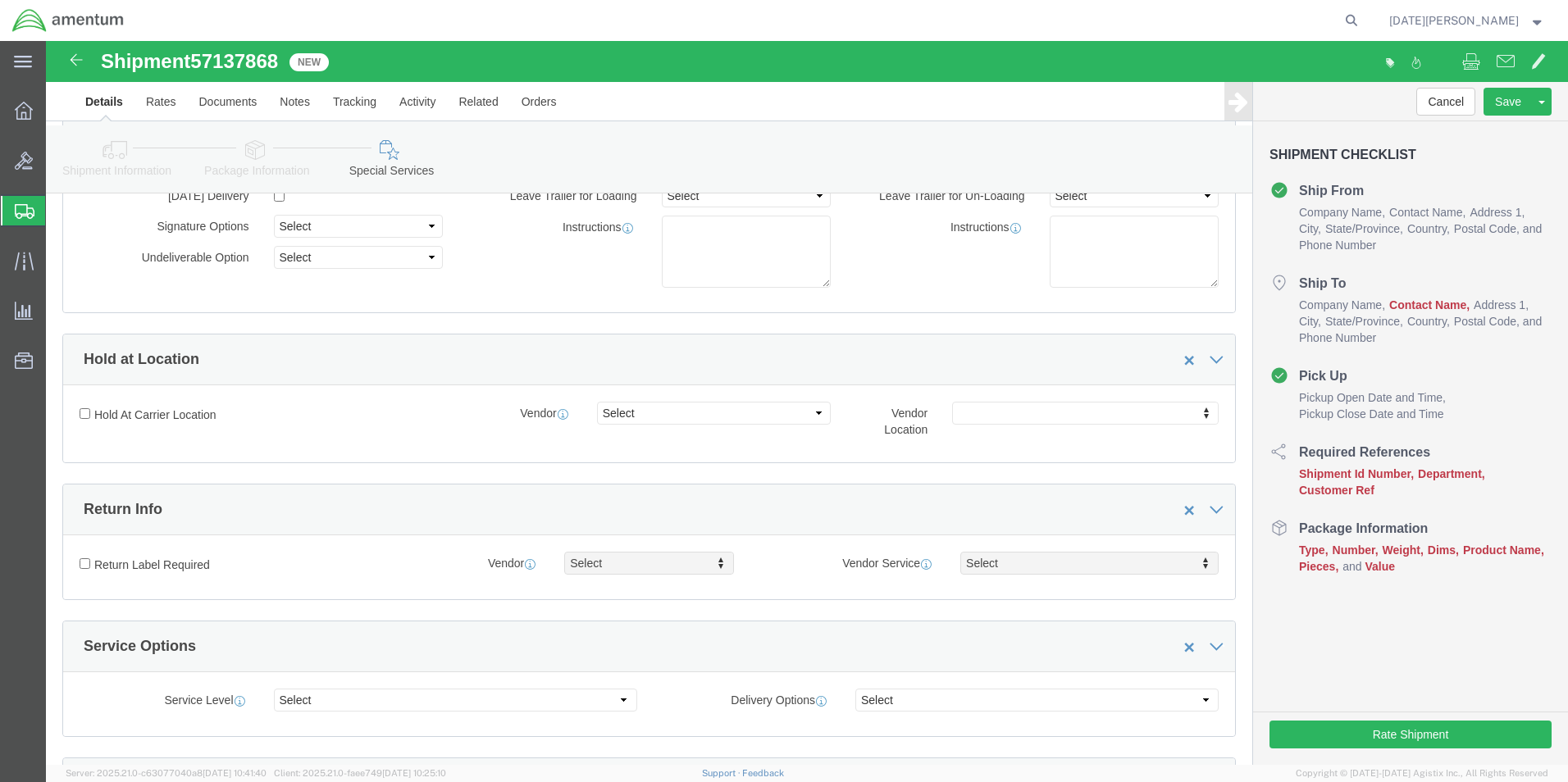
scroll to position [0, 0]
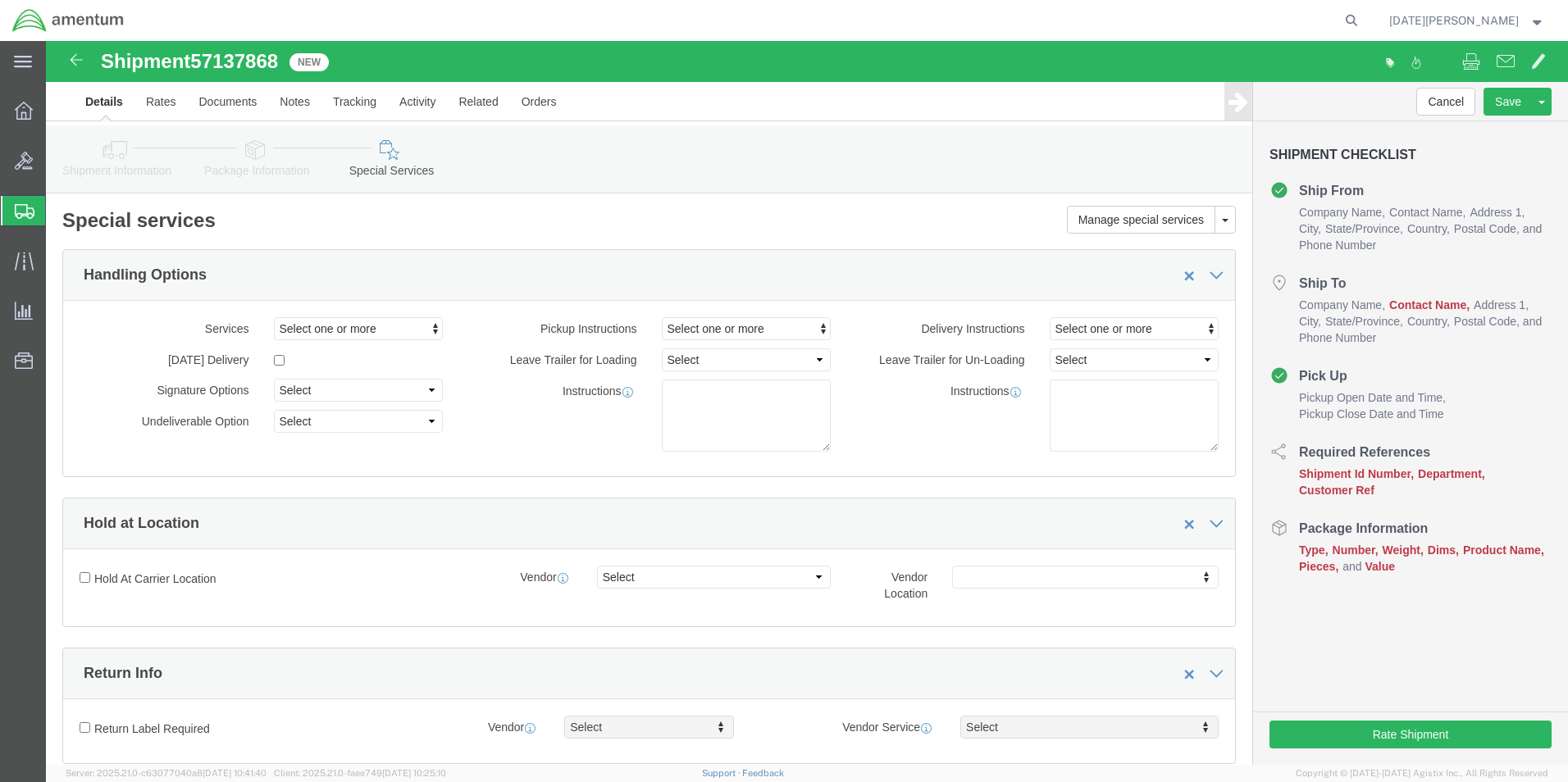
click link "Shipment Information"
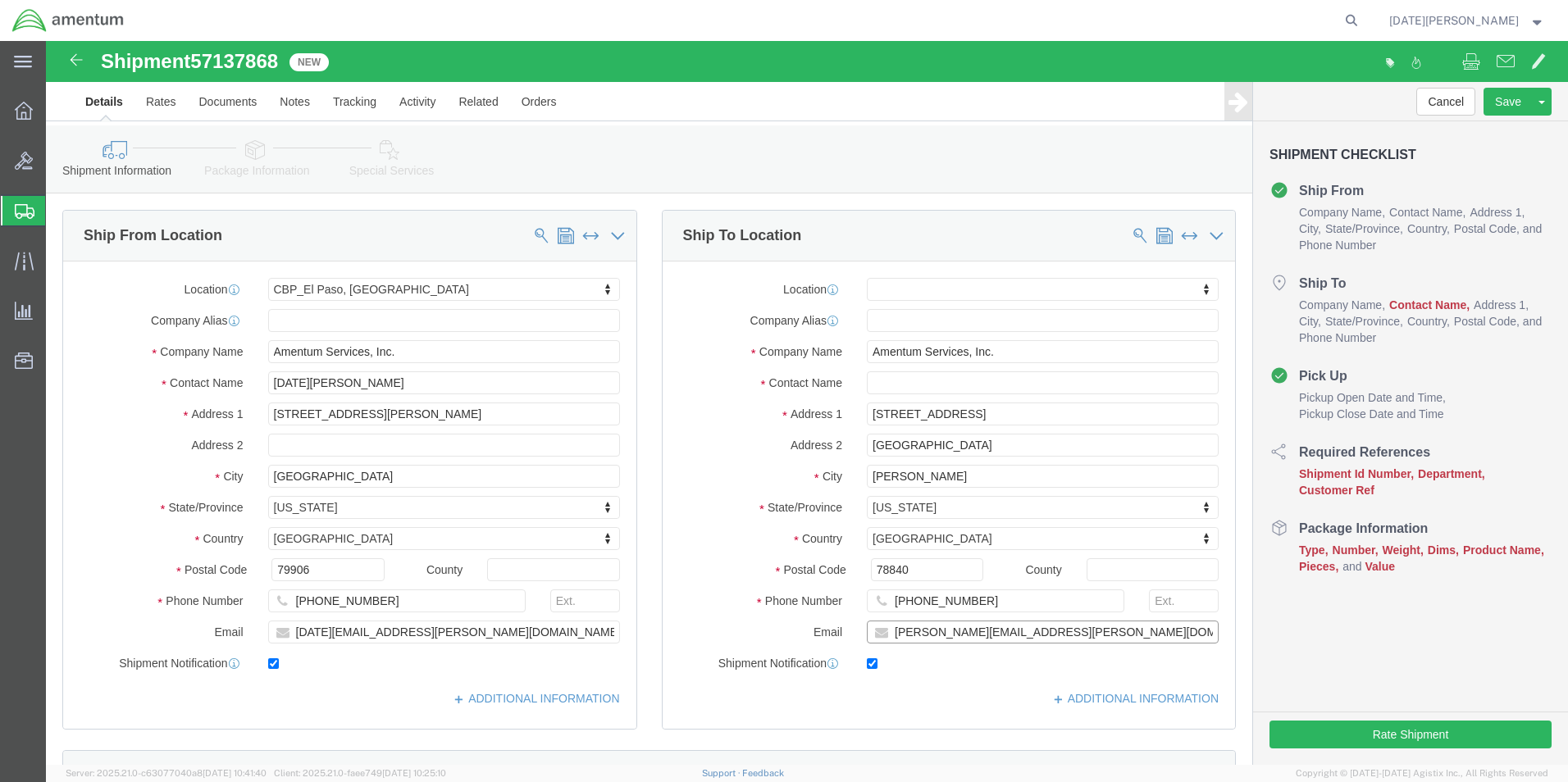
drag, startPoint x: 1052, startPoint y: 588, endPoint x: 775, endPoint y: 613, distance: 278.1
click div "Location My Profile Location 1002-4122-6 1006-5256-0 1026-8910-0 1281-0560-3 13…"
type input "[PERSON_NAME][EMAIL_ADDRESS][PERSON_NAME][DOMAIN_NAME]"
click label "Country"
click span
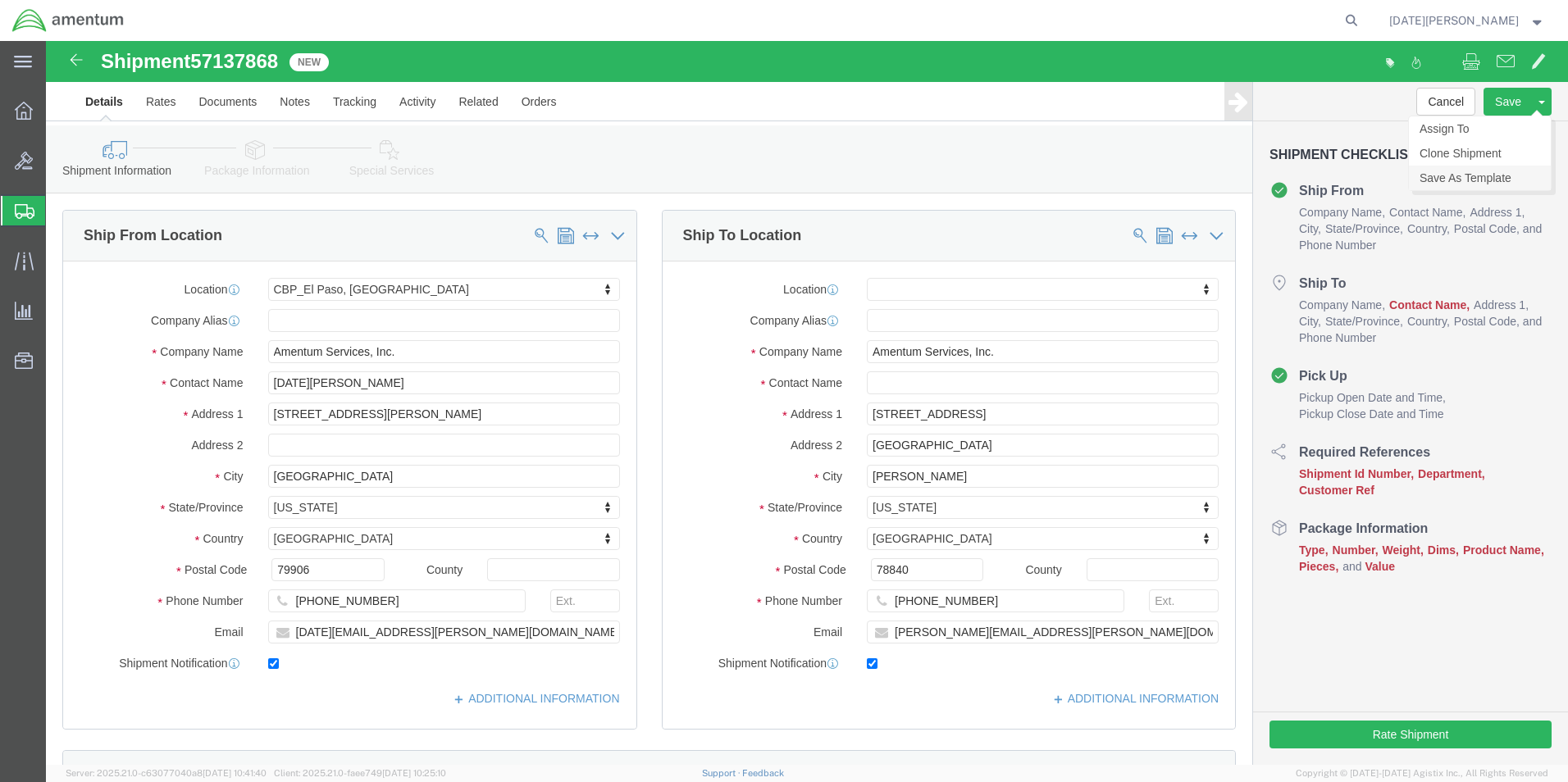
click link "Save As Template"
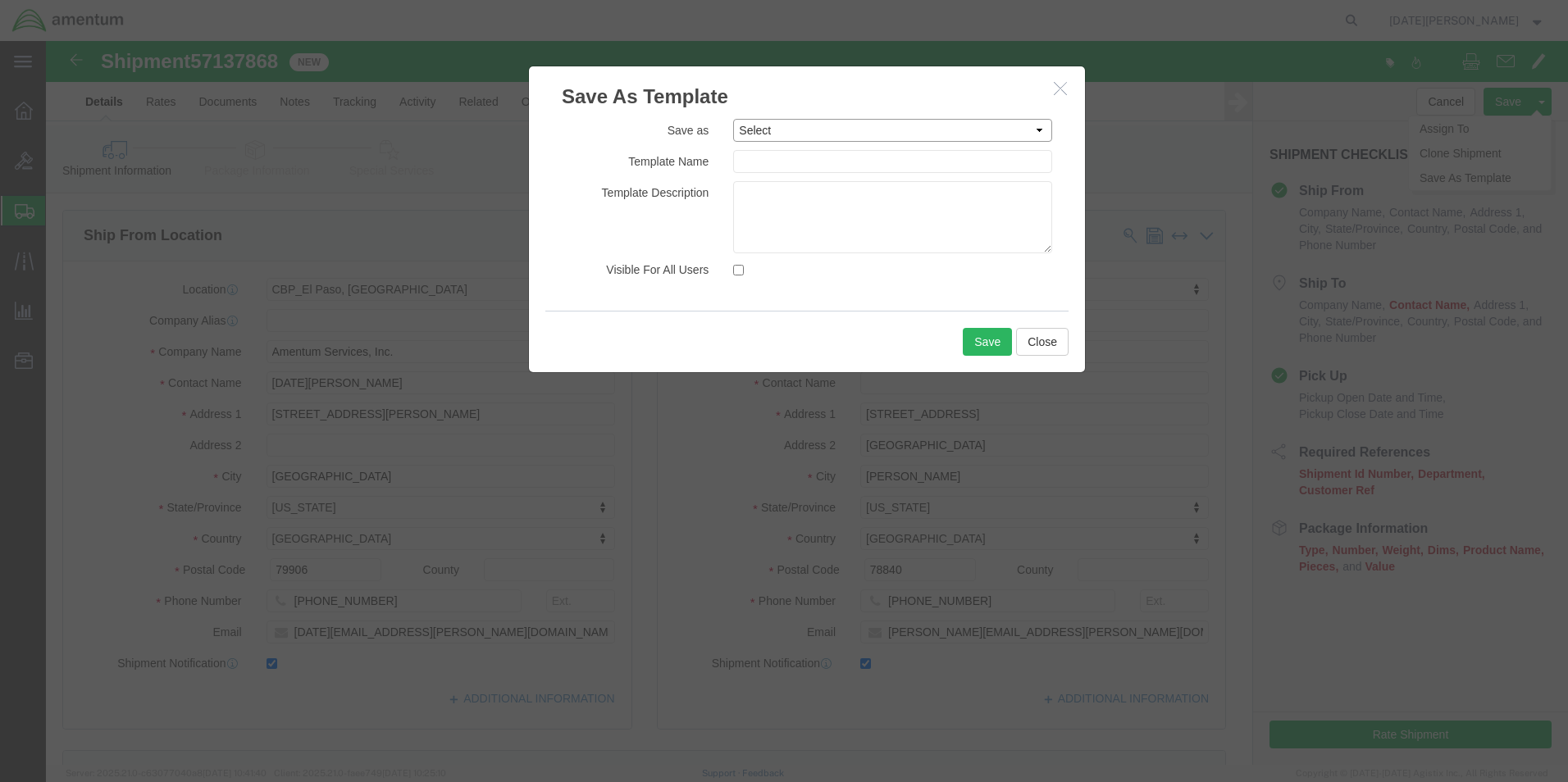
click select "Select #SAC TO BROWN FOR BOXES 1VISION 340 AVATION SERVICES LLC AC1-25LP AERO A…"
select select "32727"
click select "Select #SAC TO BROWN FOR BOXES 1VISION 340 AVATION SERVICES LLC AC1-25LP AERO A…"
type input "NJA - EFO to DLR"
click button "Save"
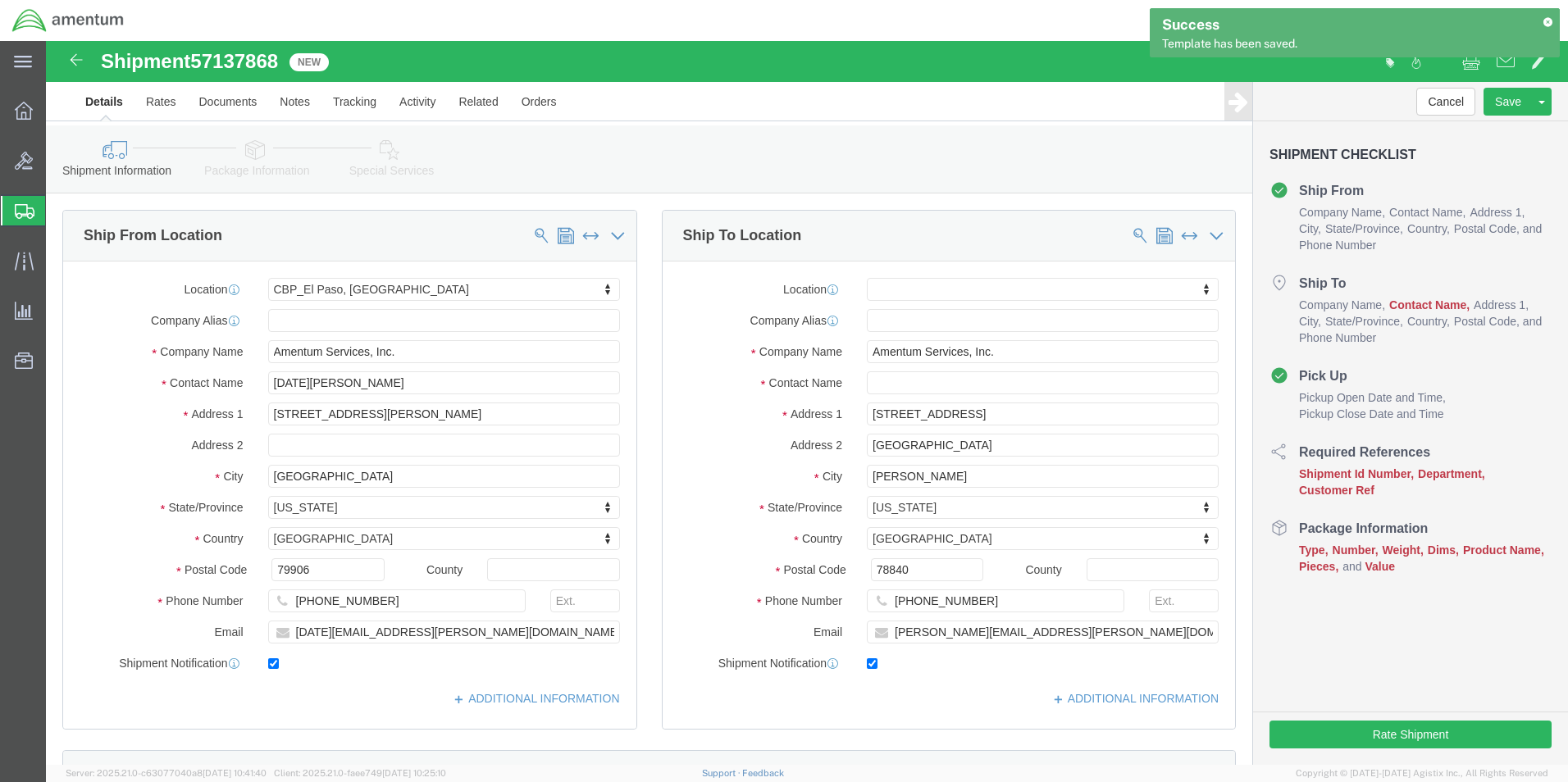
click at [1547, 22] on icon at bounding box center [1547, 21] width 12 height 9
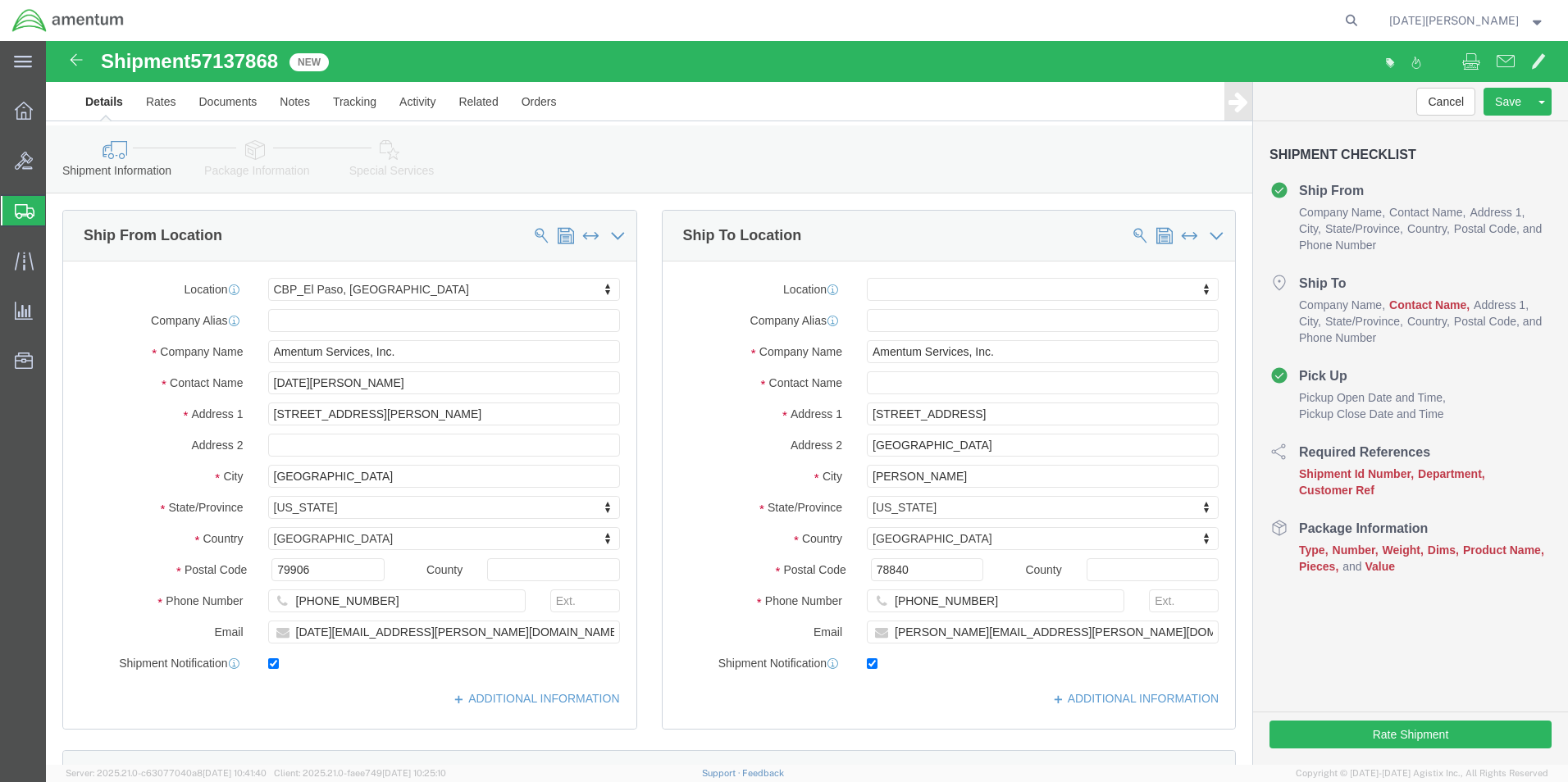
click at [1540, 21] on strong "button" at bounding box center [1537, 20] width 15 height 6
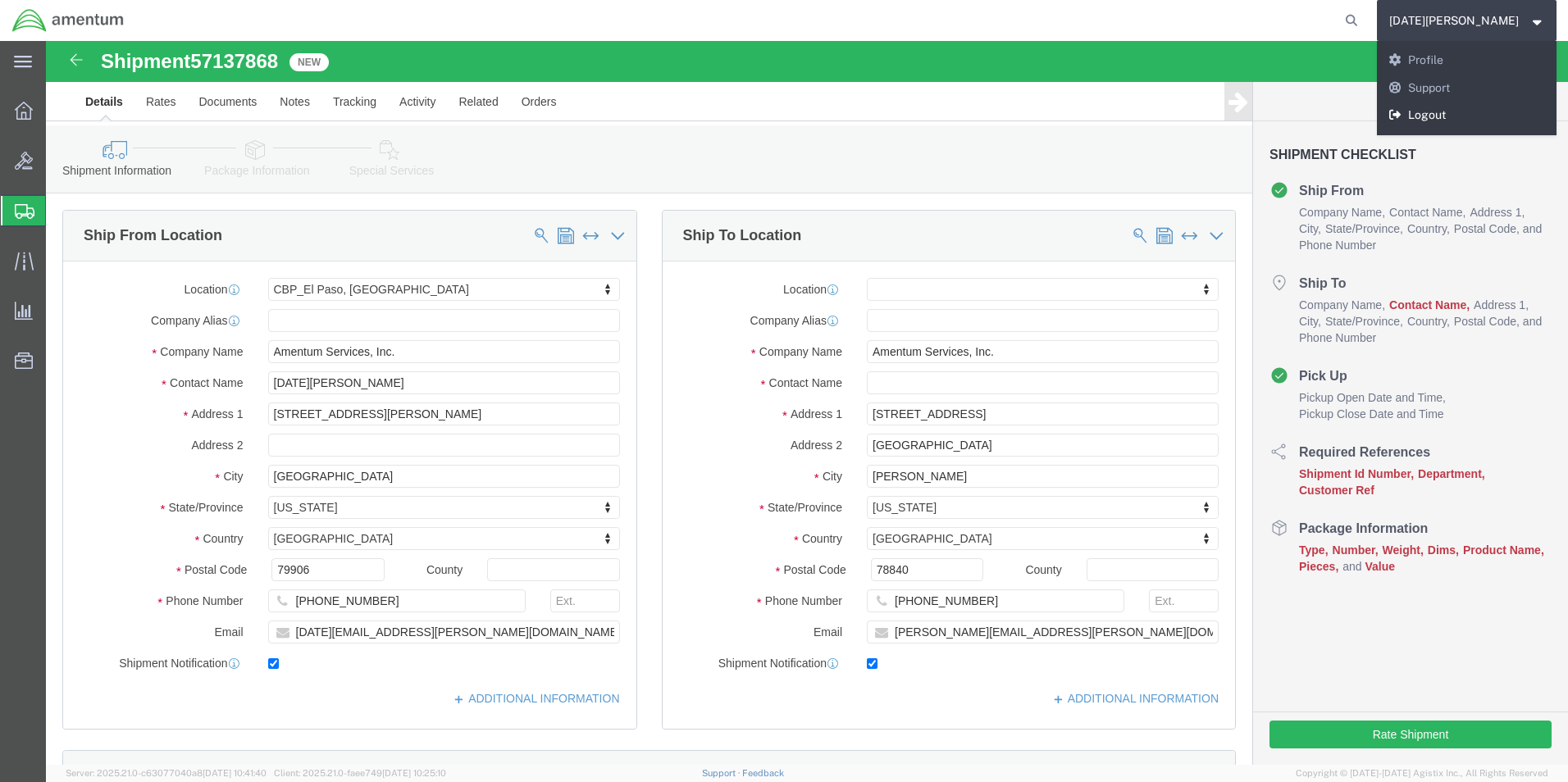
click at [1505, 111] on link "Logout" at bounding box center [1467, 116] width 180 height 28
